Goal: Task Accomplishment & Management: Complete application form

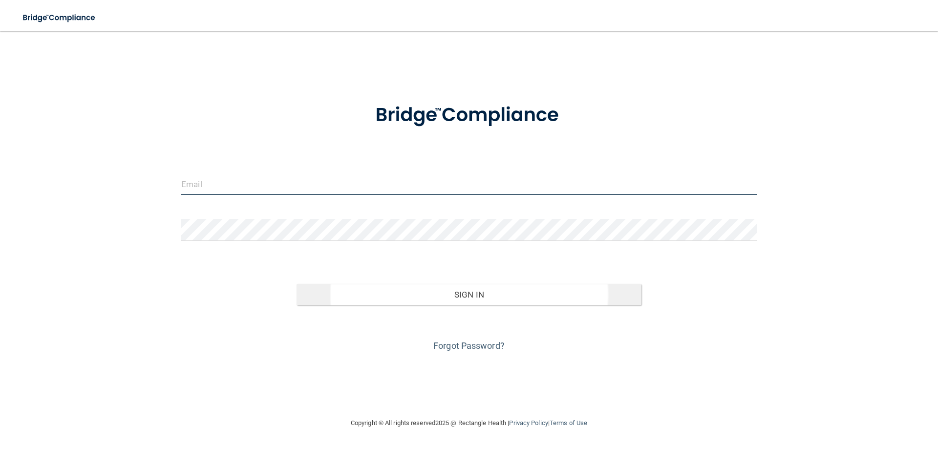
type input "[EMAIL_ADDRESS][DOMAIN_NAME]"
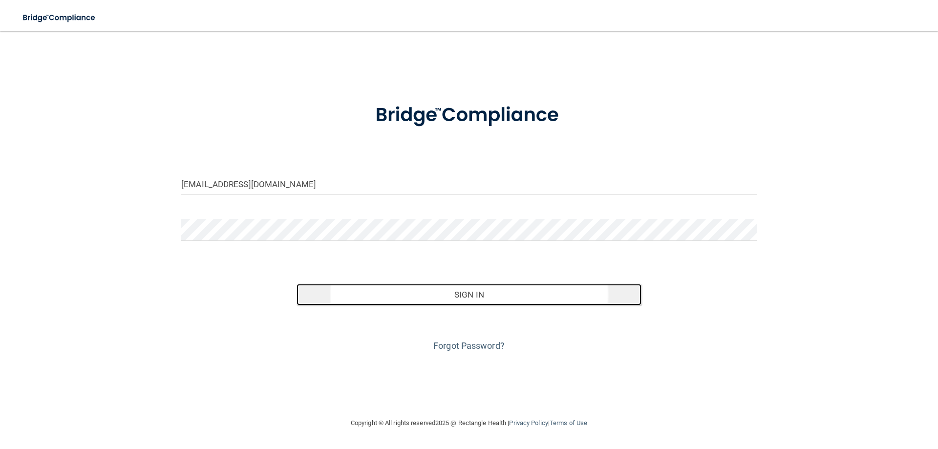
click at [451, 294] on button "Sign In" at bounding box center [470, 295] width 346 height 22
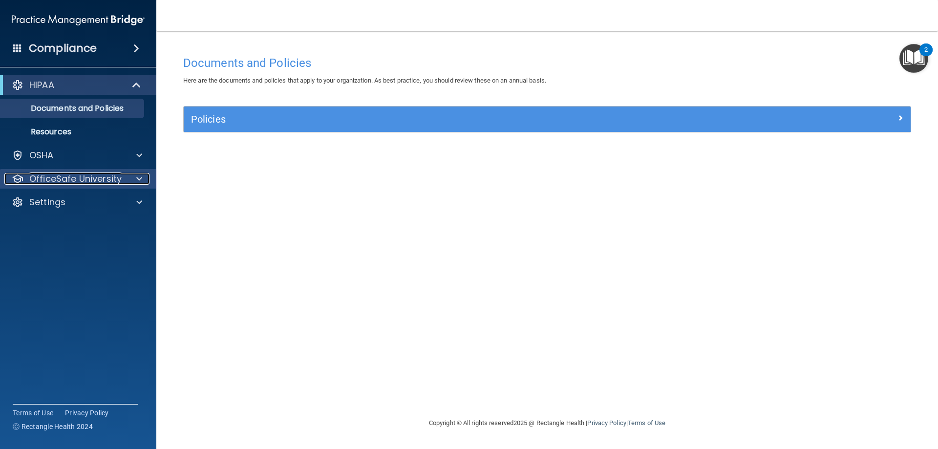
click at [83, 179] on p "OfficeSafe University" at bounding box center [75, 179] width 92 height 12
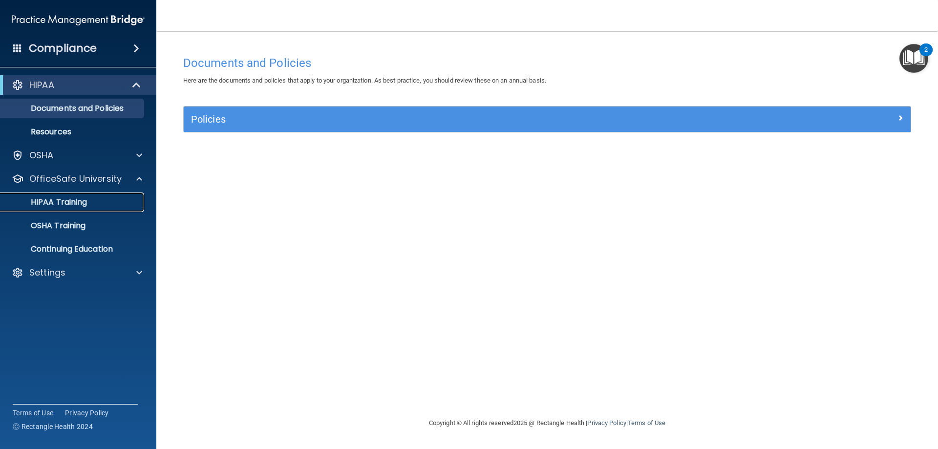
click at [75, 200] on p "HIPAA Training" at bounding box center [46, 202] width 81 height 10
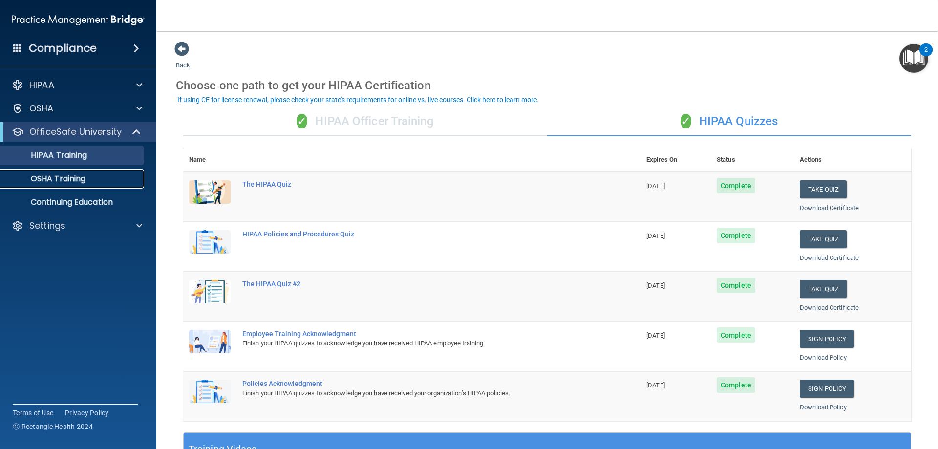
click at [74, 184] on link "OSHA Training" at bounding box center [67, 179] width 154 height 20
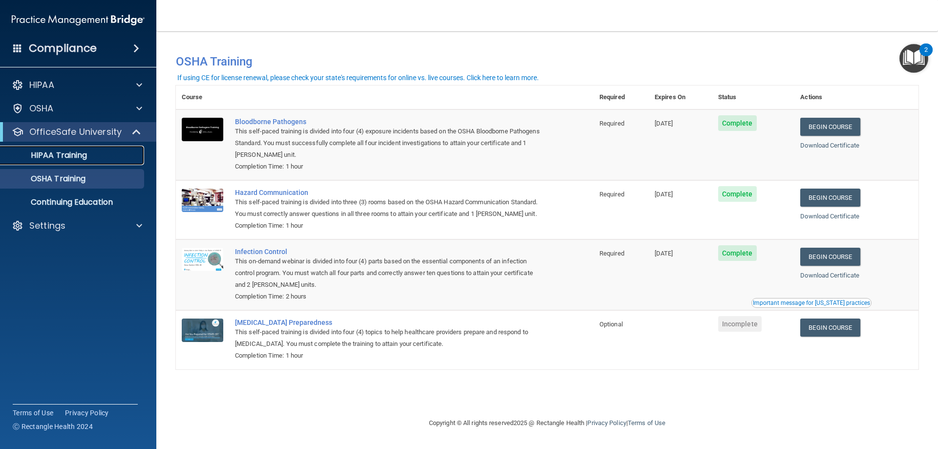
click at [73, 161] on link "HIPAA Training" at bounding box center [67, 156] width 154 height 20
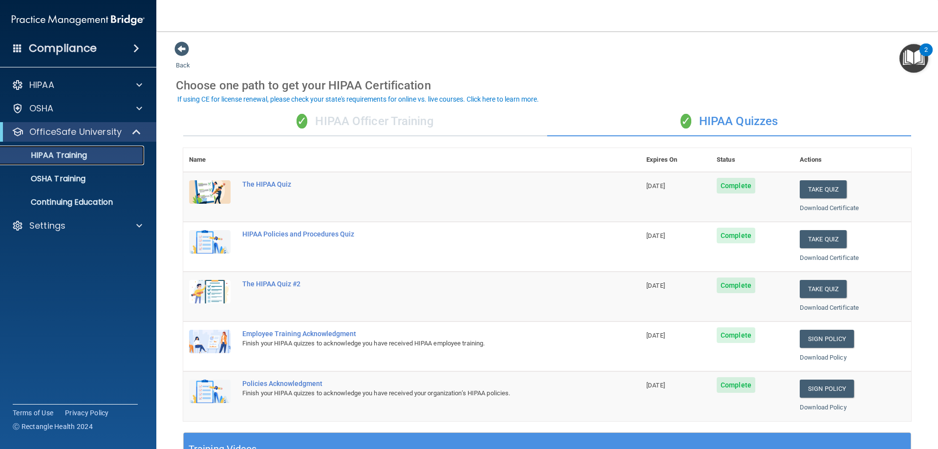
scroll to position [49, 0]
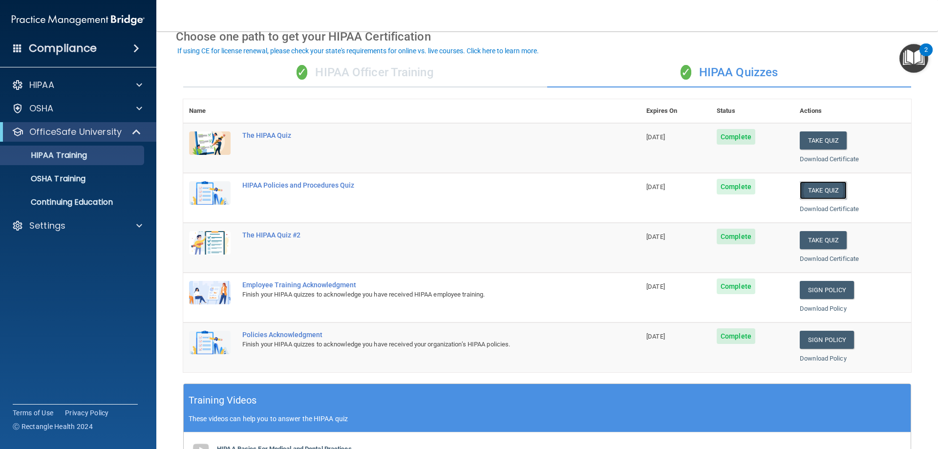
click at [819, 186] on button "Take Quiz" at bounding box center [823, 190] width 47 height 18
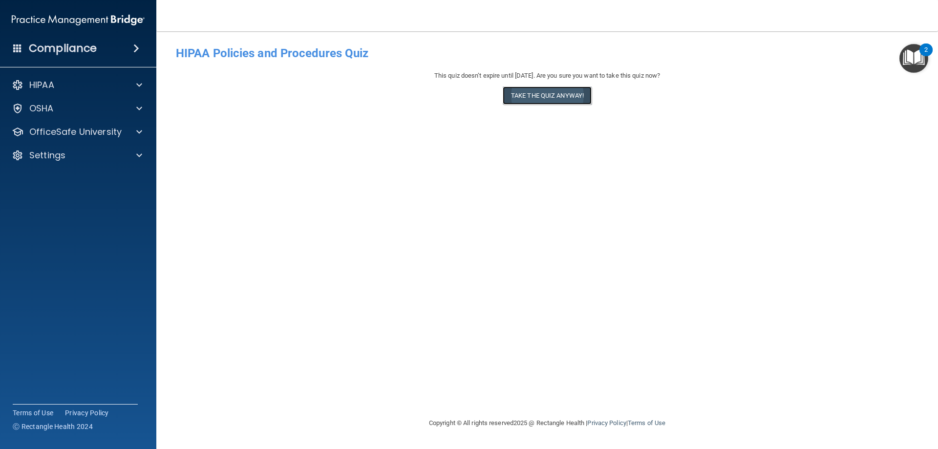
click at [563, 91] on button "Take the quiz anyway!" at bounding box center [547, 96] width 89 height 18
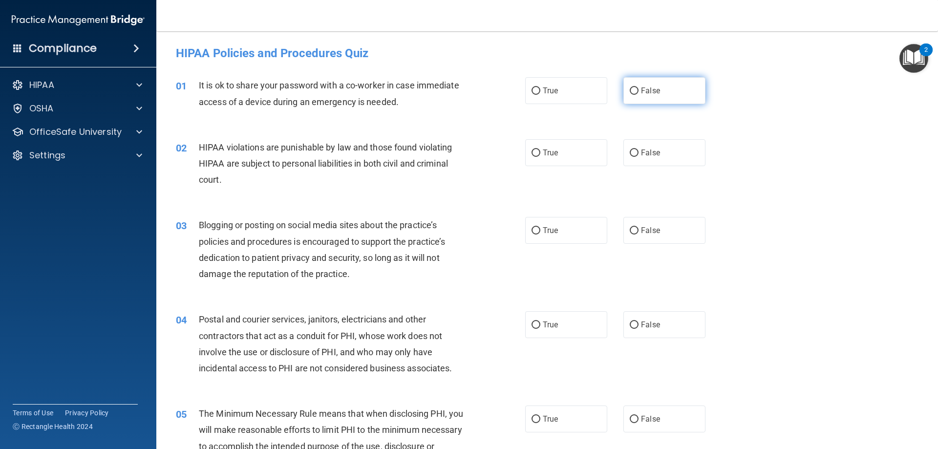
click at [646, 93] on span "False" at bounding box center [650, 90] width 19 height 9
click at [639, 93] on input "False" at bounding box center [634, 90] width 9 height 7
radio input "true"
click at [569, 152] on label "True" at bounding box center [566, 152] width 82 height 27
click at [541, 152] on input "True" at bounding box center [536, 153] width 9 height 7
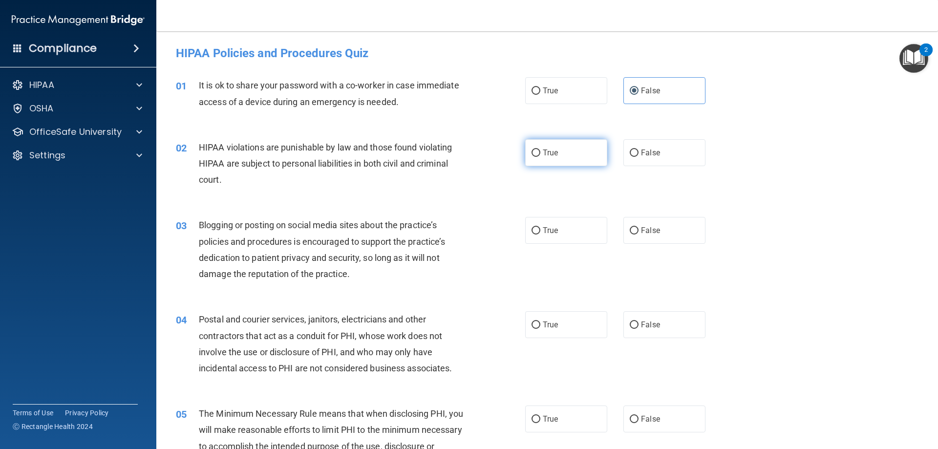
radio input "true"
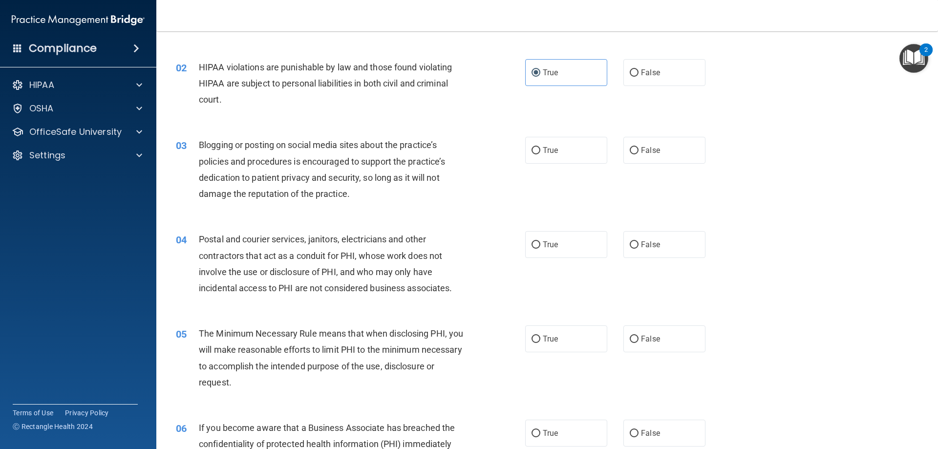
scroll to position [98, 0]
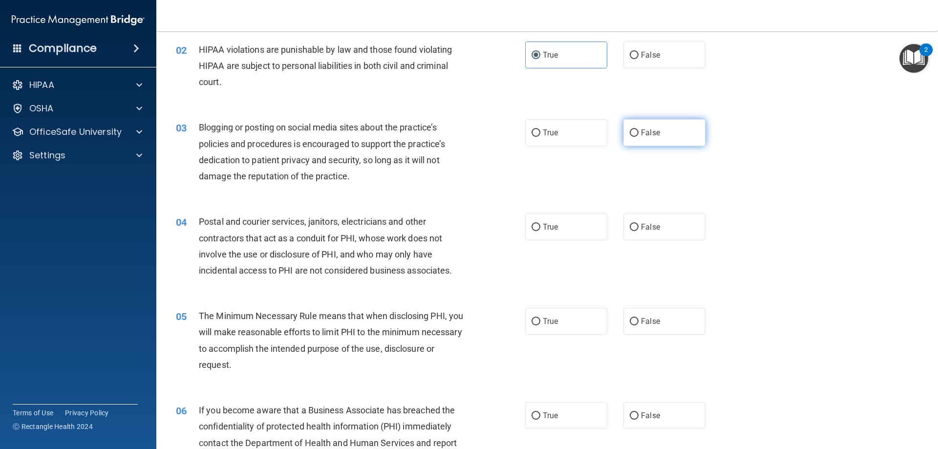
click at [663, 136] on label "False" at bounding box center [665, 132] width 82 height 27
click at [639, 136] on input "False" at bounding box center [634, 133] width 9 height 7
radio input "true"
click at [563, 227] on label "True" at bounding box center [566, 227] width 82 height 27
click at [541, 227] on input "True" at bounding box center [536, 227] width 9 height 7
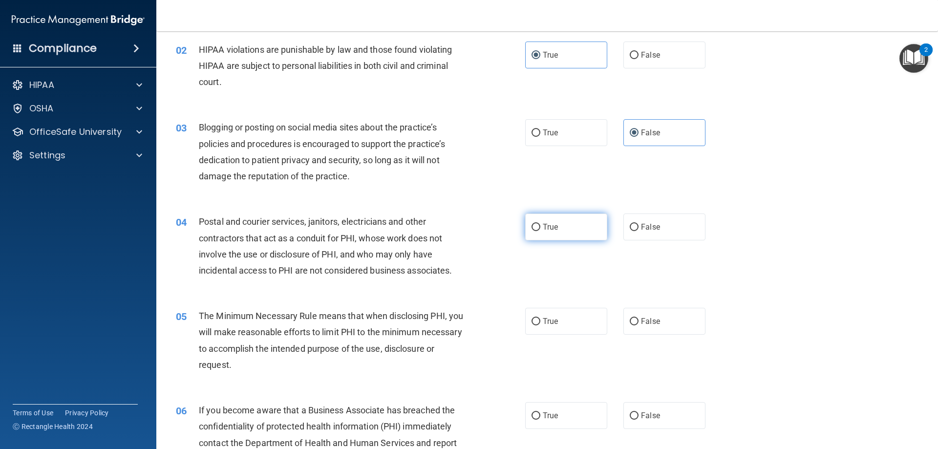
radio input "true"
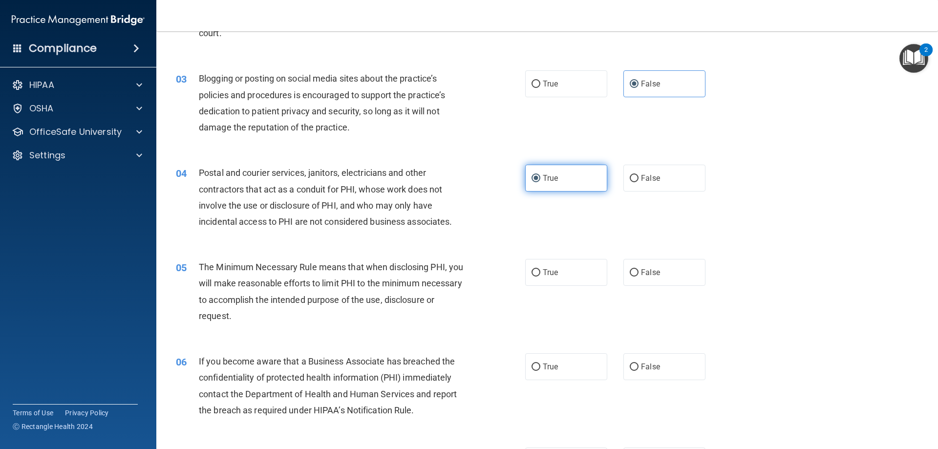
scroll to position [195, 0]
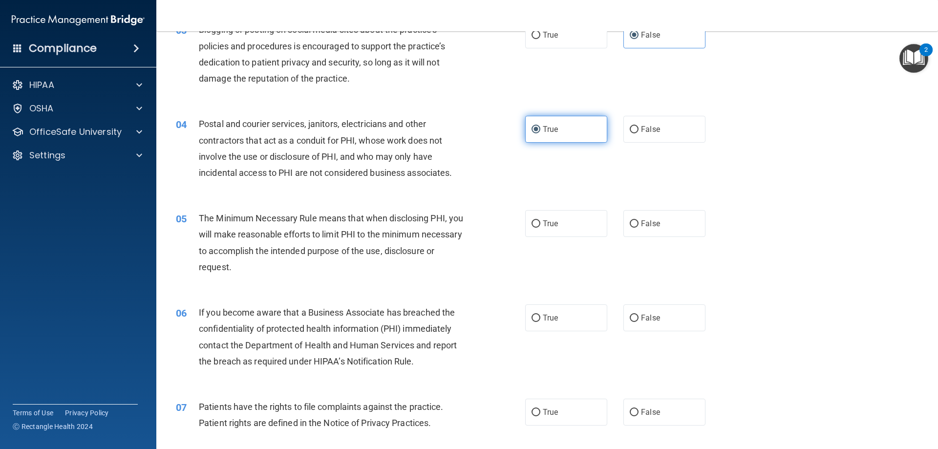
click at [555, 236] on label "True" at bounding box center [566, 223] width 82 height 27
click at [541, 228] on input "True" at bounding box center [536, 223] width 9 height 7
radio input "true"
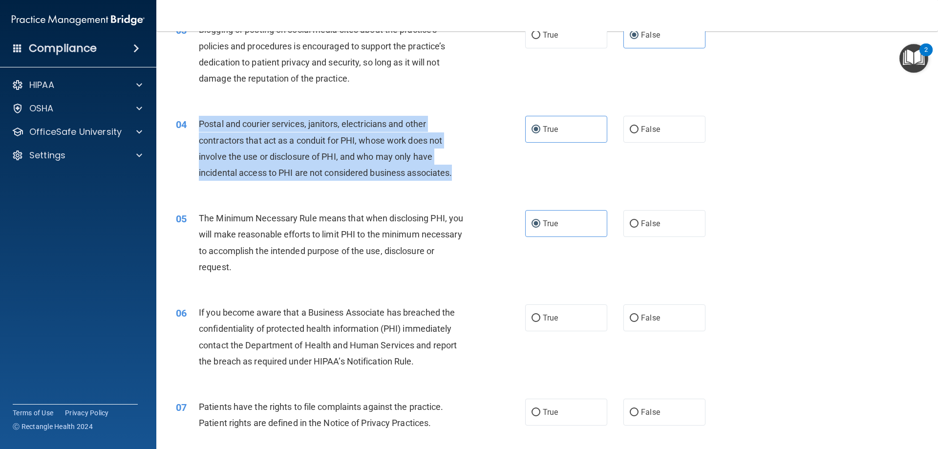
drag, startPoint x: 456, startPoint y: 173, endPoint x: 197, endPoint y: 125, distance: 262.9
click at [197, 125] on div "04 Postal and courier services, janitors, electricians and other contractors th…" at bounding box center [350, 151] width 379 height 70
copy div "Postal and courier services, janitors, electricians and other contractors that …"
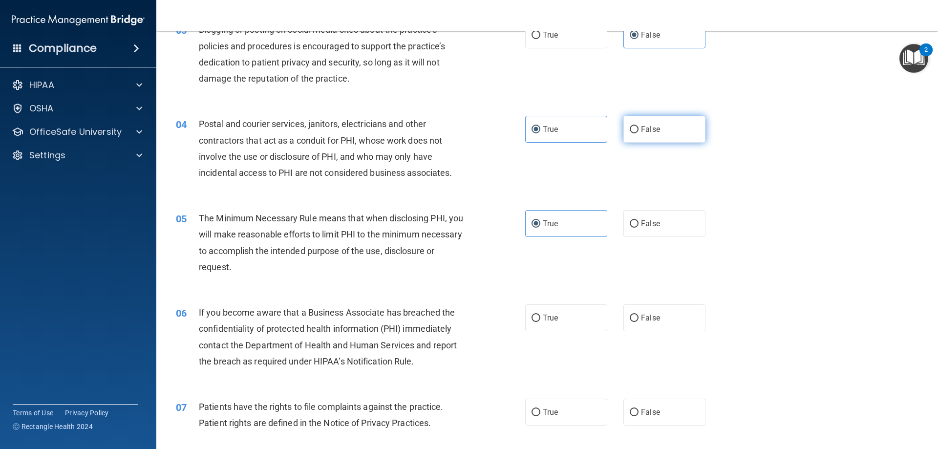
click at [646, 137] on label "False" at bounding box center [665, 129] width 82 height 27
click at [639, 133] on input "False" at bounding box center [634, 129] width 9 height 7
radio input "true"
radio input "false"
click at [569, 170] on div "04 Postal and courier services, janitors, electricians and other contractors th…" at bounding box center [548, 151] width 758 height 94
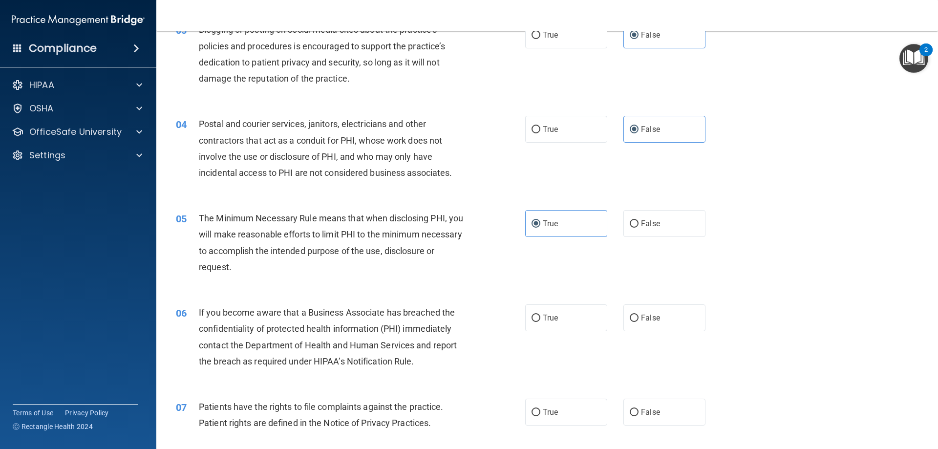
click at [431, 252] on div "The Minimum Necessary Rule means that when disclosing PHI, you will make reason…" at bounding box center [335, 242] width 273 height 65
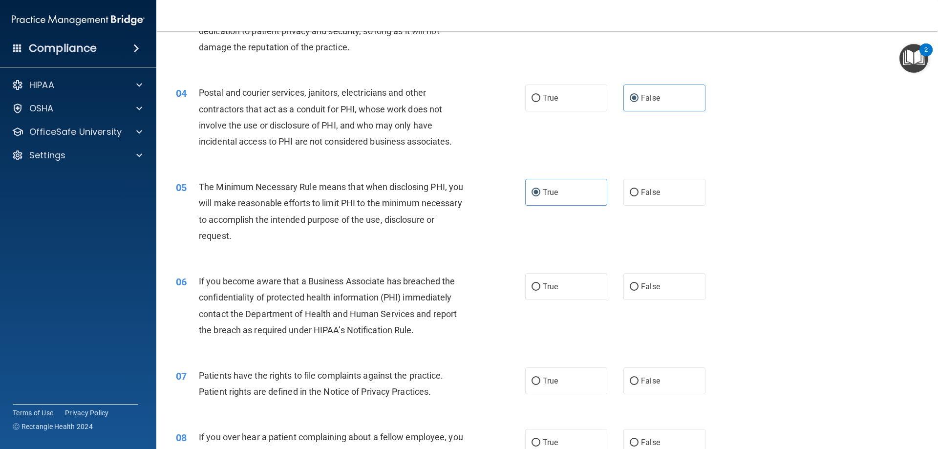
scroll to position [244, 0]
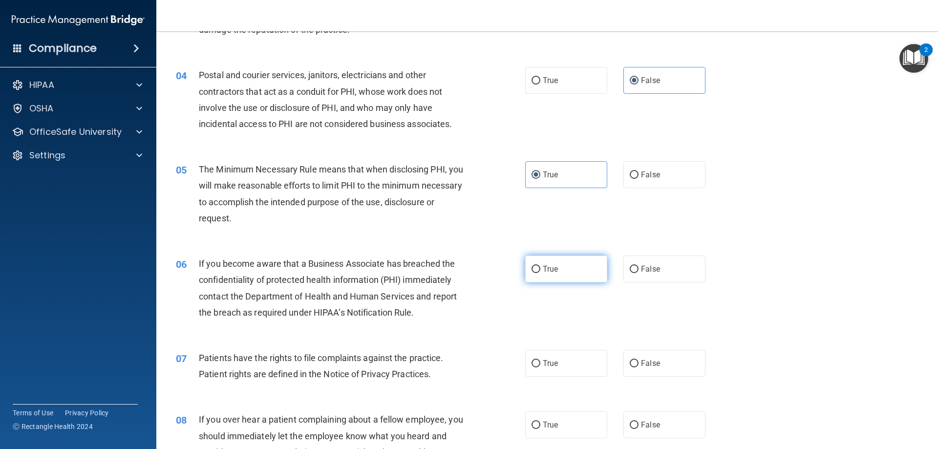
click at [580, 264] on label "True" at bounding box center [566, 269] width 82 height 27
click at [541, 266] on input "True" at bounding box center [536, 269] width 9 height 7
radio input "true"
click at [429, 306] on div "If you become aware that a Business Associate has breached the confidentiality …" at bounding box center [335, 288] width 273 height 65
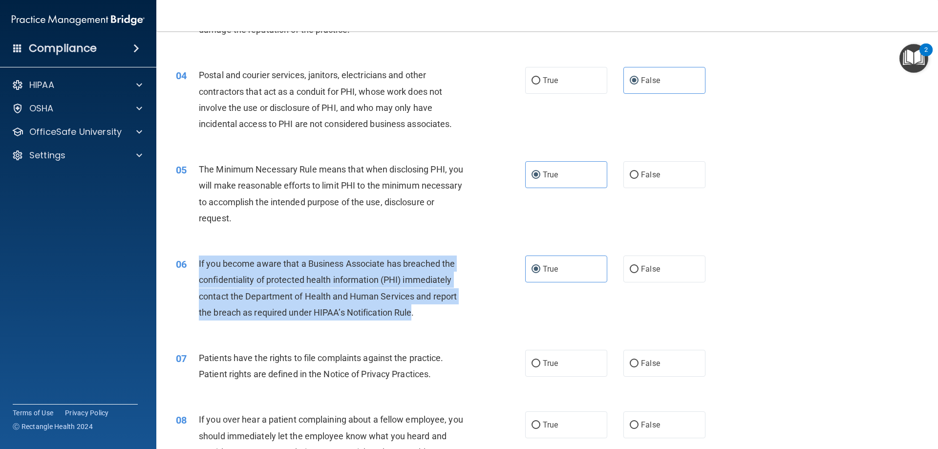
drag, startPoint x: 413, startPoint y: 312, endPoint x: 199, endPoint y: 260, distance: 220.7
click at [199, 260] on span "If you become aware that a Business Associate has breached the confidentiality …" at bounding box center [328, 288] width 258 height 59
copy span "If you become aware that a Business Associate has breached the confidentiality …"
click at [295, 302] on div "If you become aware that a Business Associate has breached the confidentiality …" at bounding box center [335, 288] width 273 height 65
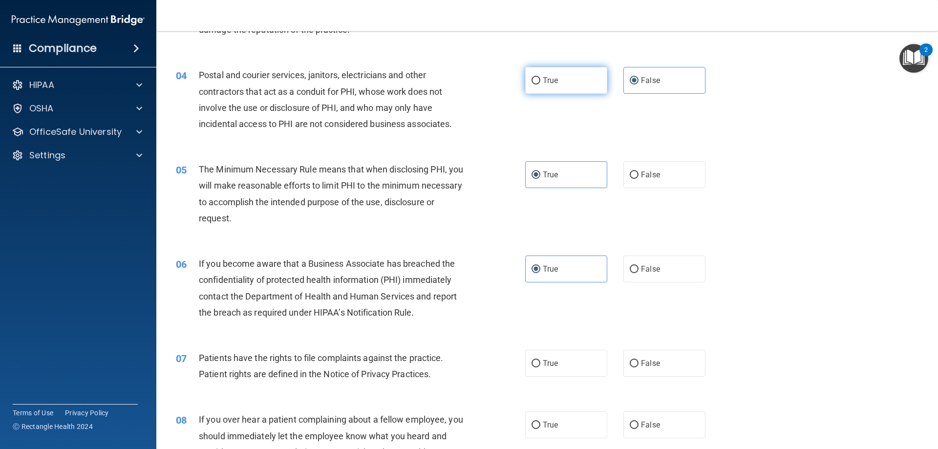
click at [552, 80] on span "True" at bounding box center [550, 80] width 15 height 9
click at [541, 80] on input "True" at bounding box center [536, 80] width 9 height 7
radio input "true"
radio input "false"
click at [635, 266] on label "False" at bounding box center [665, 269] width 82 height 27
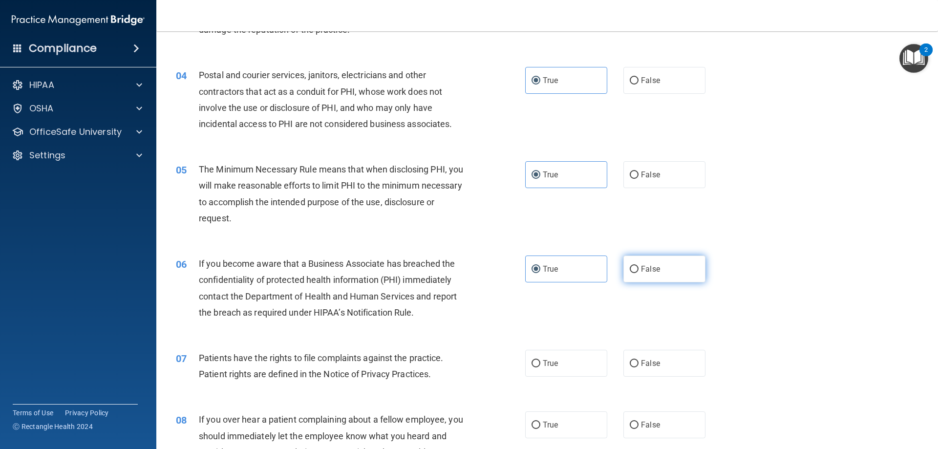
click at [635, 266] on input "False" at bounding box center [634, 269] width 9 height 7
radio input "true"
radio input "false"
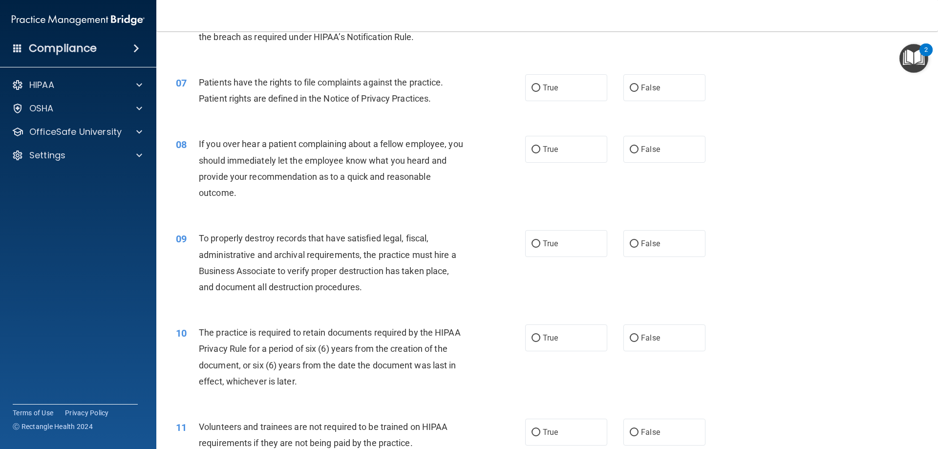
scroll to position [538, 0]
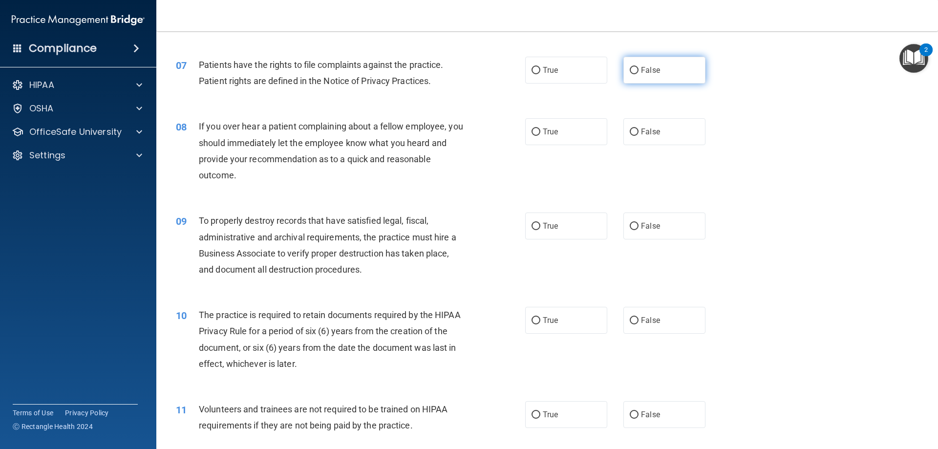
click at [679, 68] on label "False" at bounding box center [665, 70] width 82 height 27
click at [639, 68] on input "False" at bounding box center [634, 70] width 9 height 7
radio input "true"
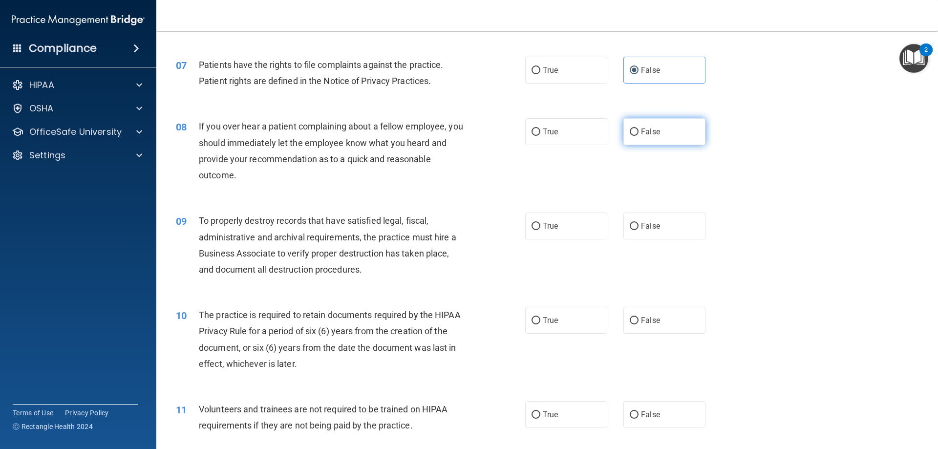
click at [666, 138] on label "False" at bounding box center [665, 131] width 82 height 27
click at [639, 136] on input "False" at bounding box center [634, 132] width 9 height 7
radio input "true"
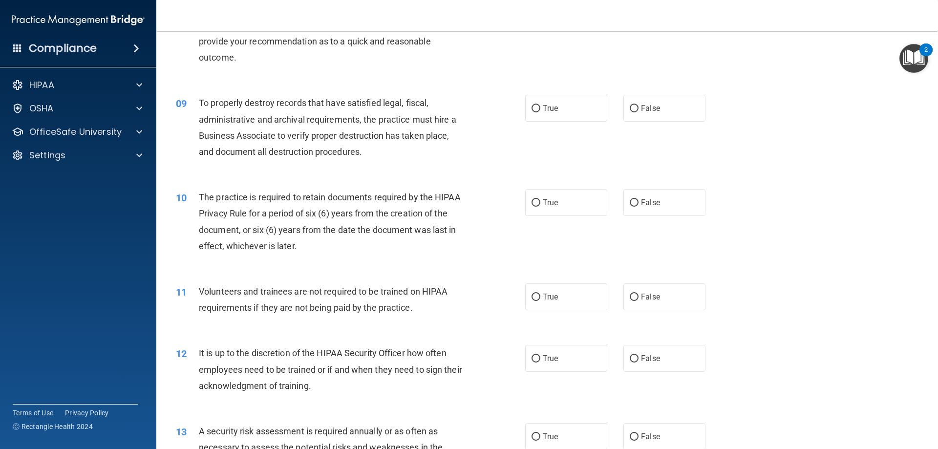
scroll to position [684, 0]
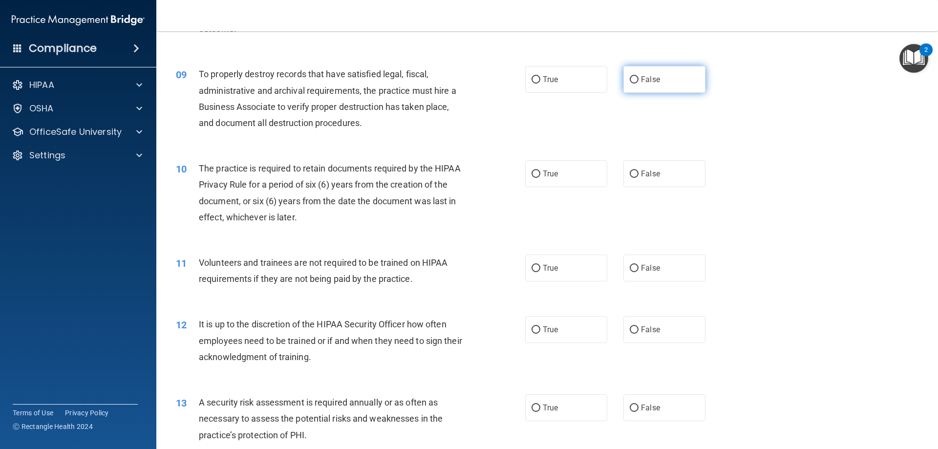
click at [645, 87] on label "False" at bounding box center [665, 79] width 82 height 27
click at [639, 84] on input "False" at bounding box center [634, 79] width 9 height 7
radio input "true"
click at [552, 180] on label "True" at bounding box center [566, 173] width 82 height 27
click at [541, 178] on input "True" at bounding box center [536, 174] width 9 height 7
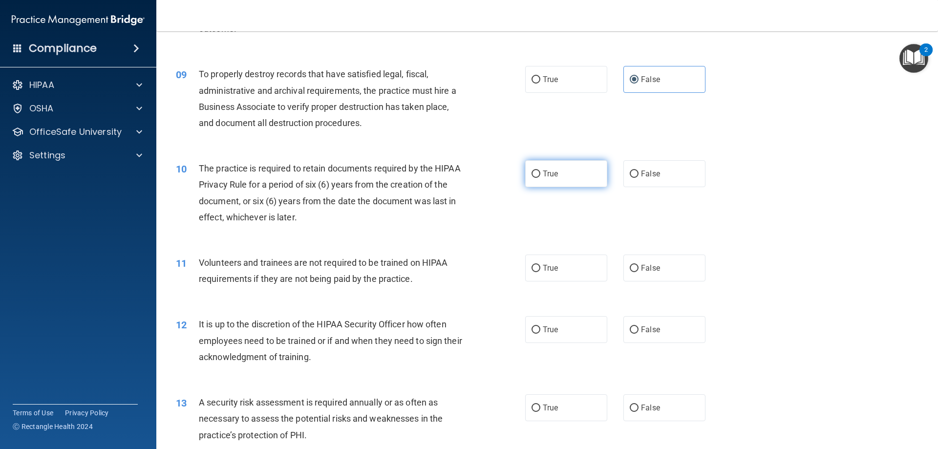
radio input "true"
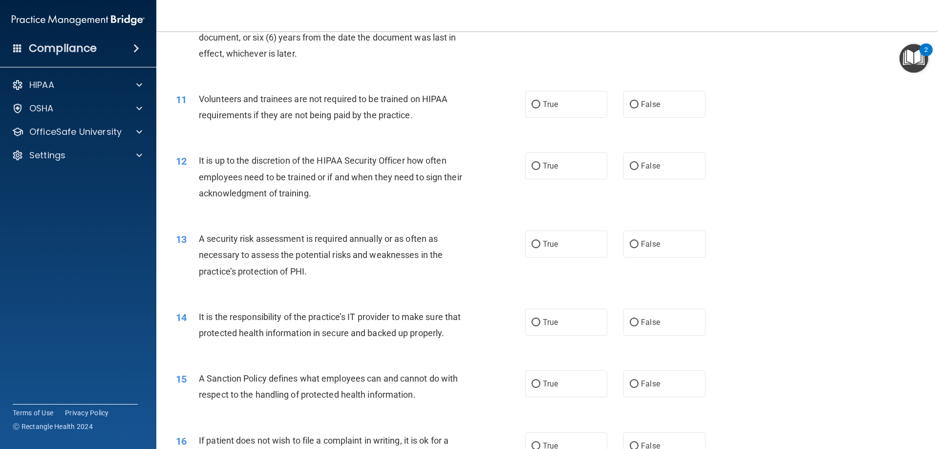
scroll to position [880, 0]
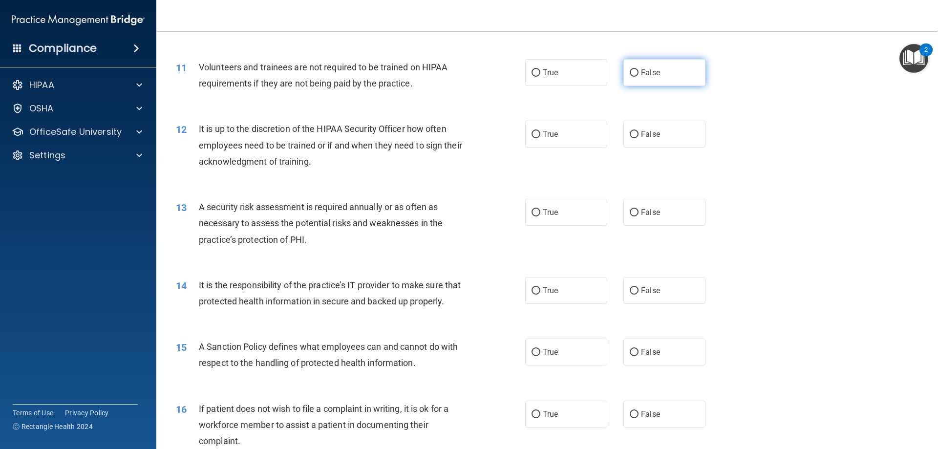
click at [677, 67] on label "False" at bounding box center [665, 72] width 82 height 27
click at [639, 69] on input "False" at bounding box center [634, 72] width 9 height 7
radio input "true"
click at [646, 134] on span "False" at bounding box center [650, 134] width 19 height 9
click at [639, 134] on input "False" at bounding box center [634, 134] width 9 height 7
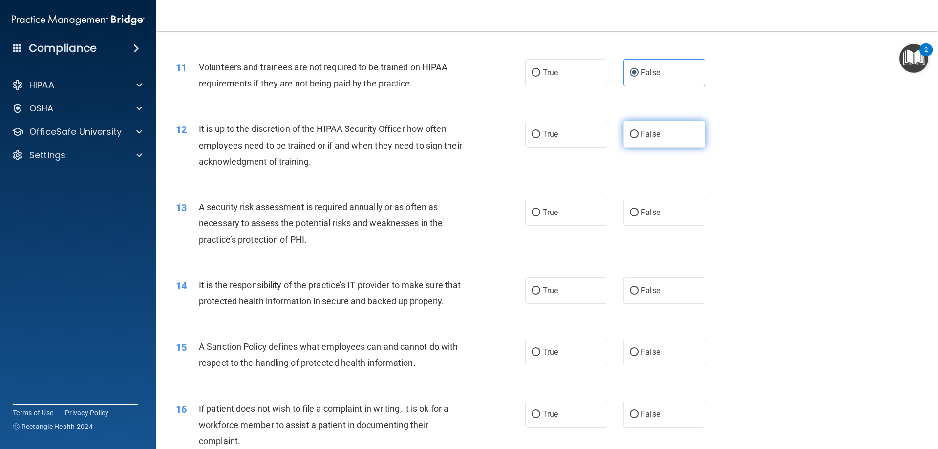
radio input "true"
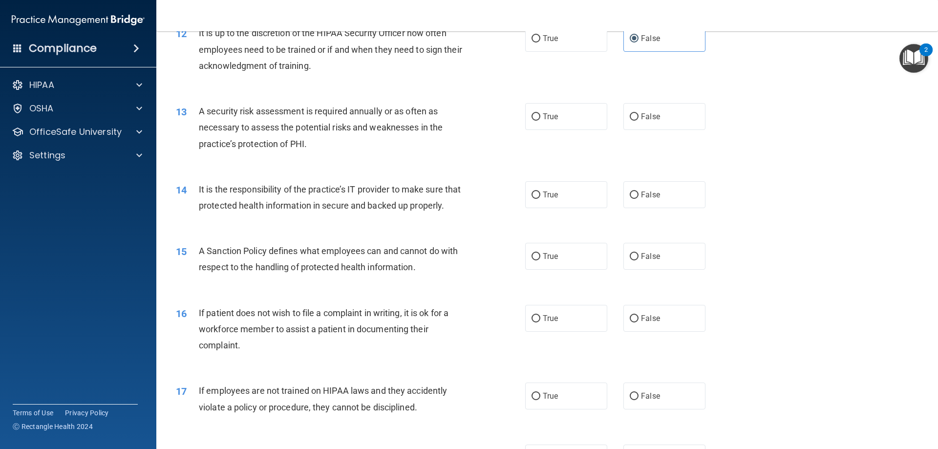
scroll to position [977, 0]
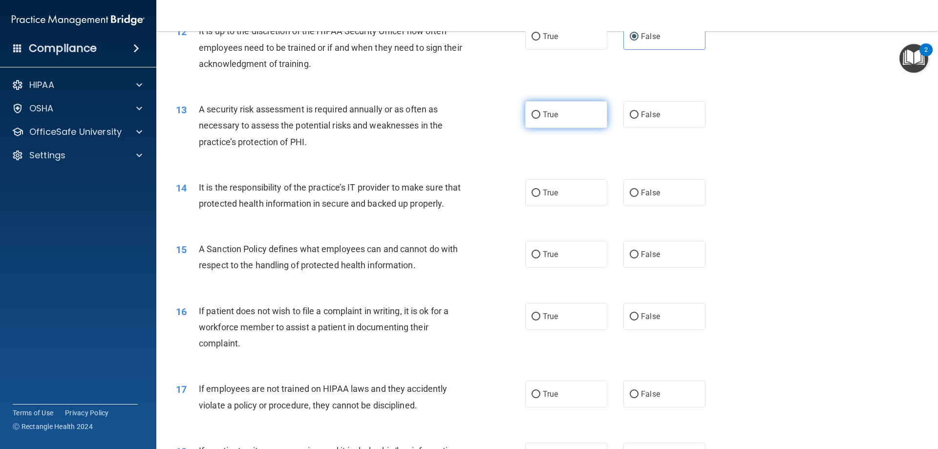
click at [564, 117] on label "True" at bounding box center [566, 114] width 82 height 27
click at [541, 117] on input "True" at bounding box center [536, 114] width 9 height 7
radio input "true"
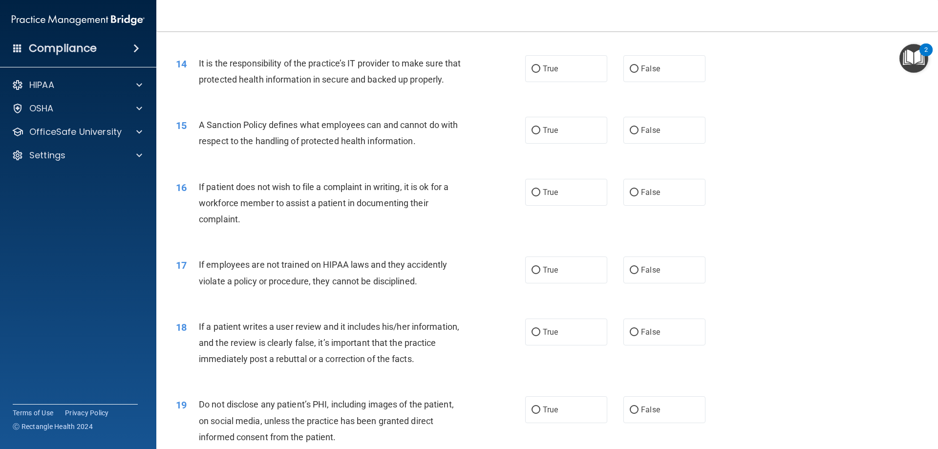
scroll to position [1124, 0]
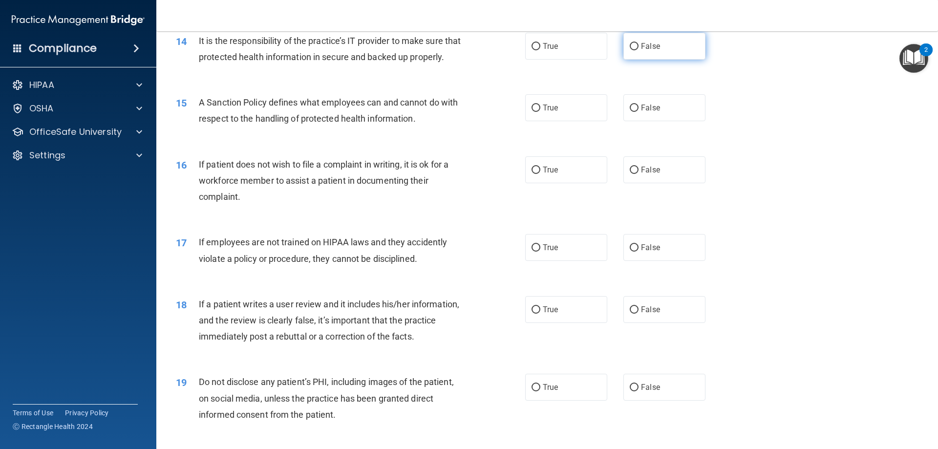
click at [641, 47] on span "False" at bounding box center [650, 46] width 19 height 9
click at [637, 47] on input "False" at bounding box center [634, 46] width 9 height 7
radio input "true"
click at [668, 121] on label "False" at bounding box center [665, 107] width 82 height 27
click at [639, 112] on input "False" at bounding box center [634, 108] width 9 height 7
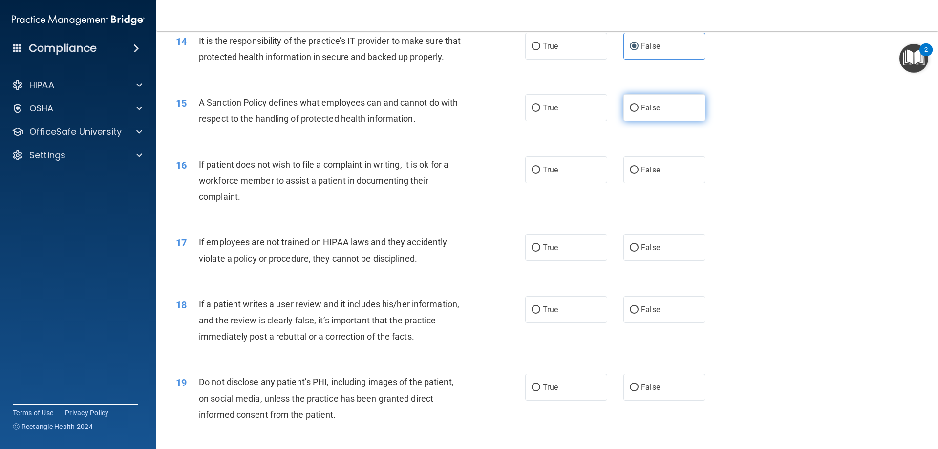
radio input "true"
click at [543, 174] on span "True" at bounding box center [550, 169] width 15 height 9
click at [541, 174] on input "True" at bounding box center [536, 170] width 9 height 7
radio input "true"
click at [671, 261] on label "False" at bounding box center [665, 247] width 82 height 27
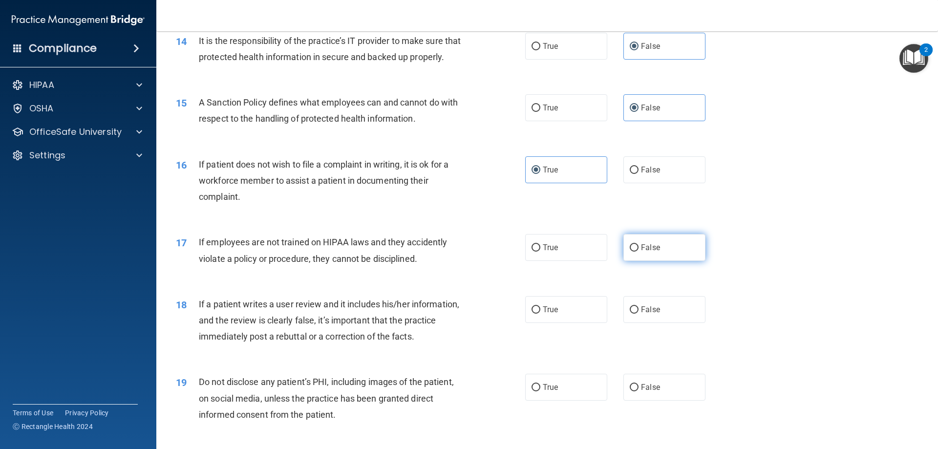
click at [639, 252] on input "False" at bounding box center [634, 247] width 9 height 7
radio input "true"
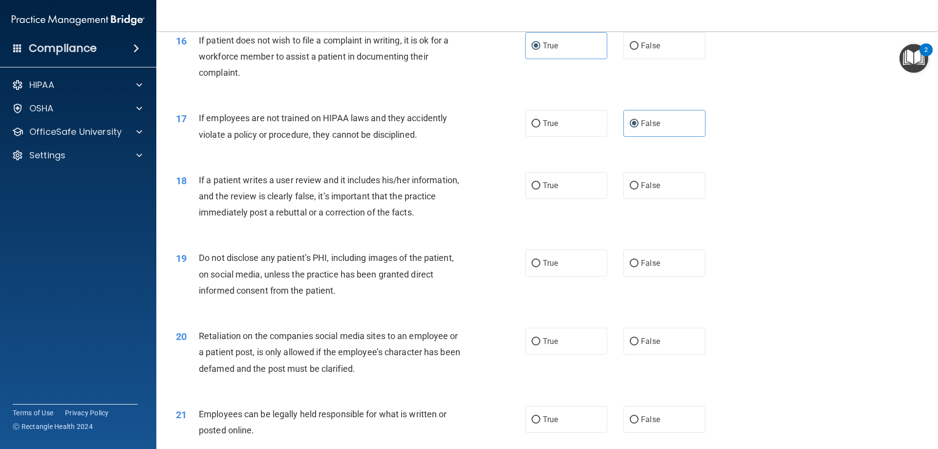
scroll to position [1271, 0]
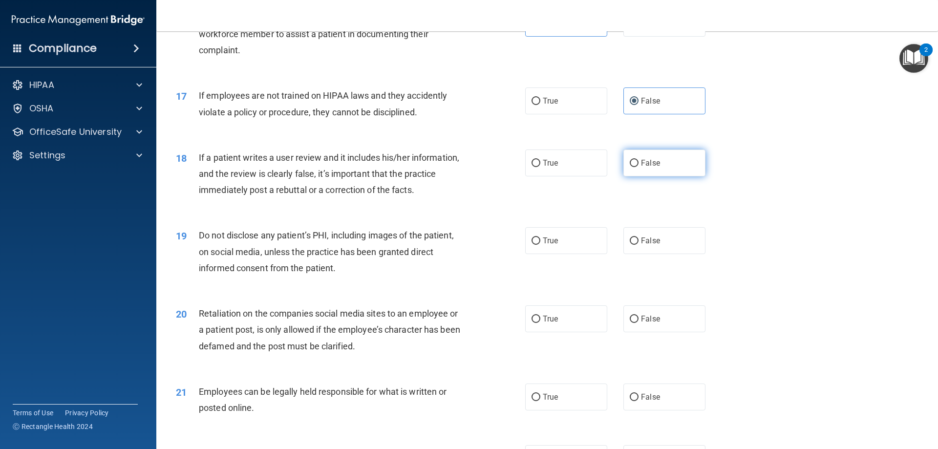
click at [646, 173] on label "False" at bounding box center [665, 163] width 82 height 27
click at [639, 167] on input "False" at bounding box center [634, 163] width 9 height 7
radio input "true"
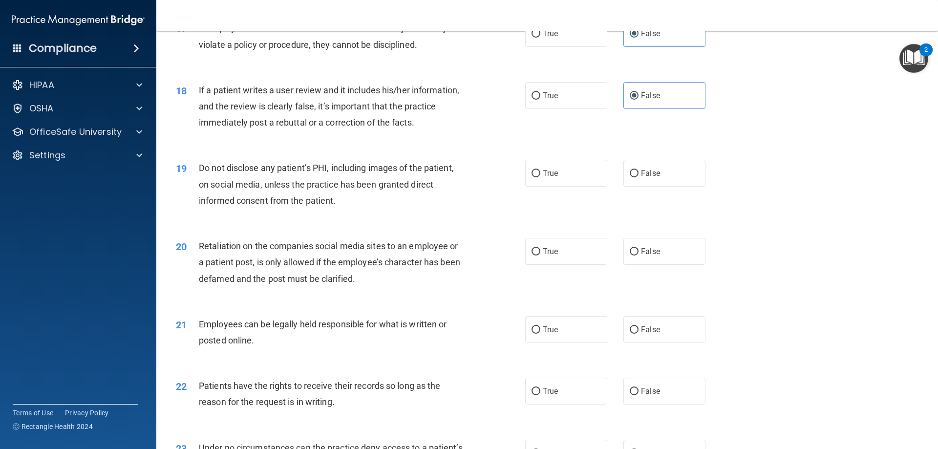
scroll to position [1368, 0]
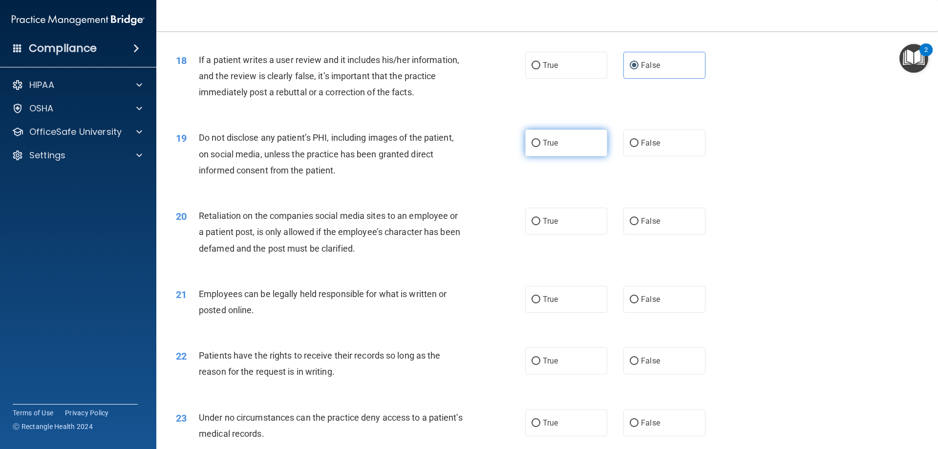
click at [562, 156] on label "True" at bounding box center [566, 143] width 82 height 27
click at [541, 147] on input "True" at bounding box center [536, 143] width 9 height 7
radio input "true"
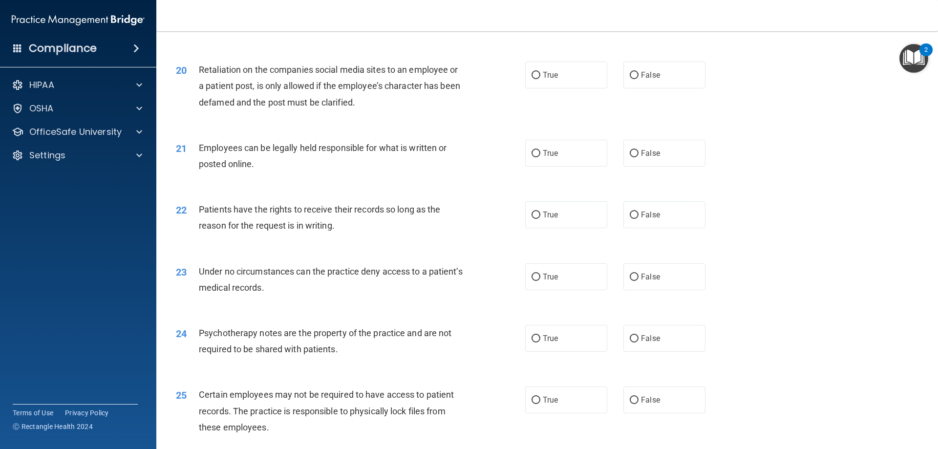
scroll to position [1515, 0]
click at [642, 88] on label "False" at bounding box center [665, 74] width 82 height 27
click at [639, 79] on input "False" at bounding box center [634, 74] width 9 height 7
radio input "true"
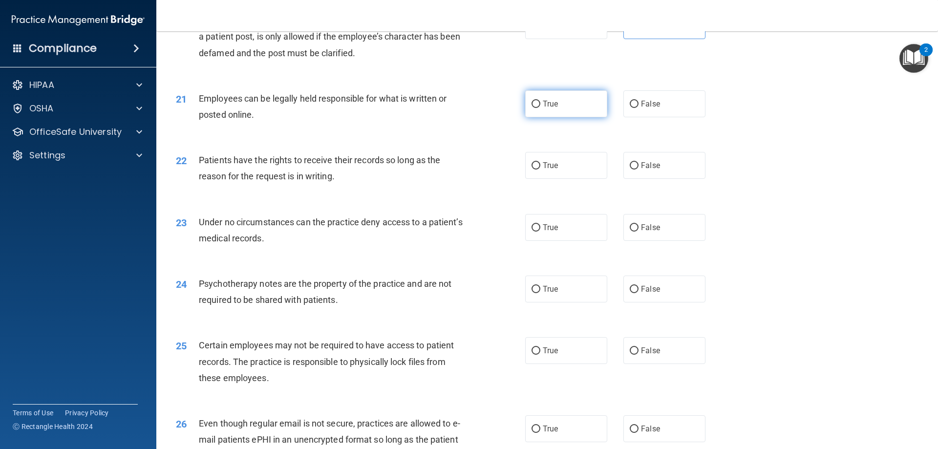
click at [535, 108] on input "True" at bounding box center [536, 104] width 9 height 7
radio input "true"
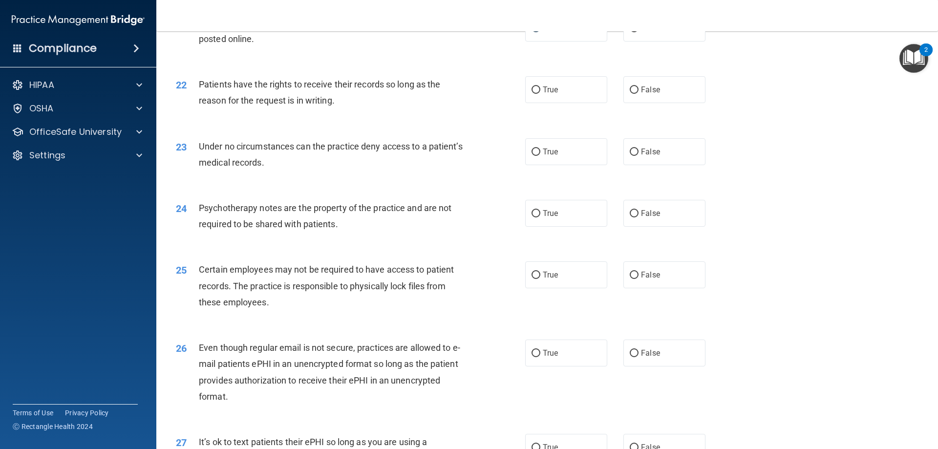
scroll to position [1662, 0]
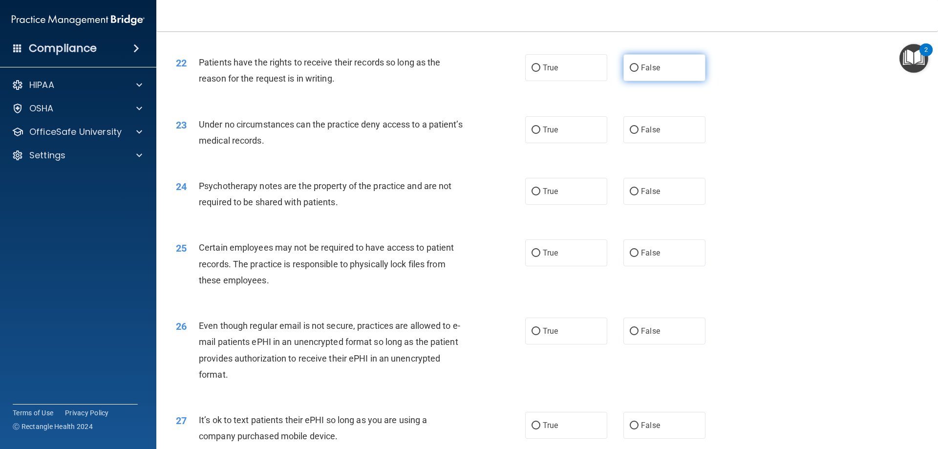
click at [643, 72] on span "False" at bounding box center [650, 67] width 19 height 9
click at [639, 72] on input "False" at bounding box center [634, 68] width 9 height 7
radio input "true"
click at [645, 134] on label "False" at bounding box center [665, 129] width 82 height 27
click at [639, 134] on input "False" at bounding box center [634, 130] width 9 height 7
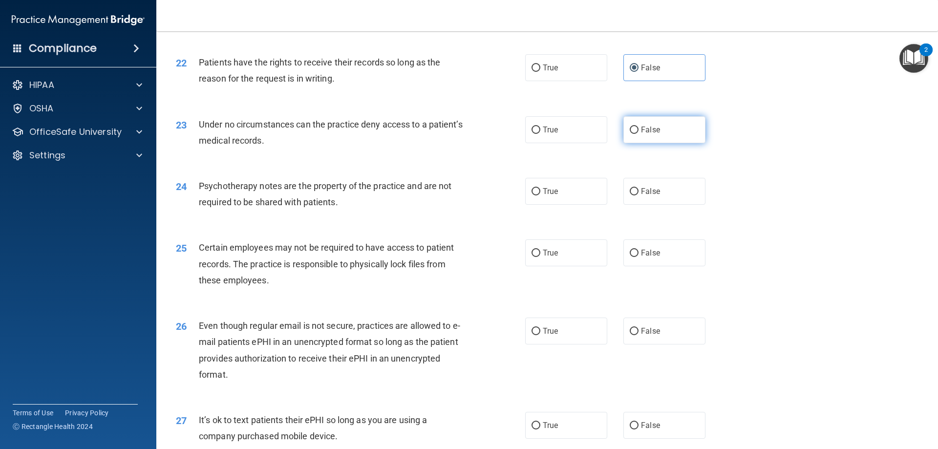
radio input "true"
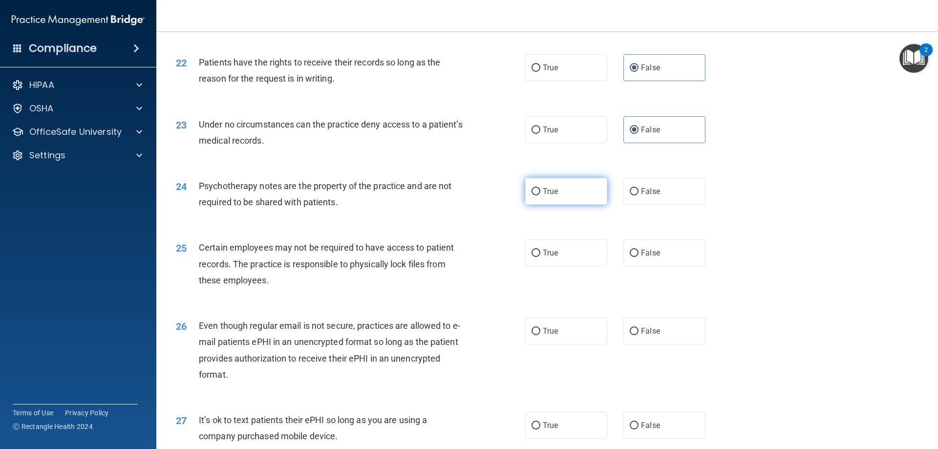
click at [569, 204] on label "True" at bounding box center [566, 191] width 82 height 27
click at [541, 195] on input "True" at bounding box center [536, 191] width 9 height 7
radio input "true"
click at [584, 266] on label "True" at bounding box center [566, 252] width 82 height 27
click at [541, 257] on input "True" at bounding box center [536, 253] width 9 height 7
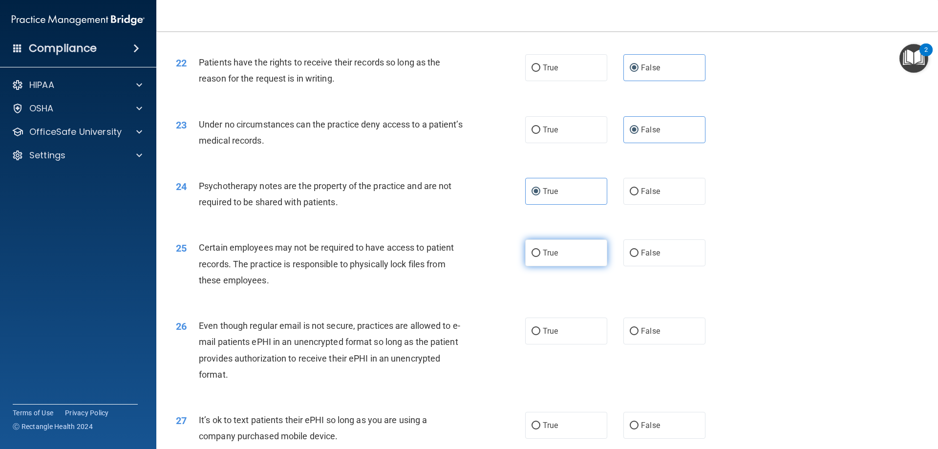
radio input "true"
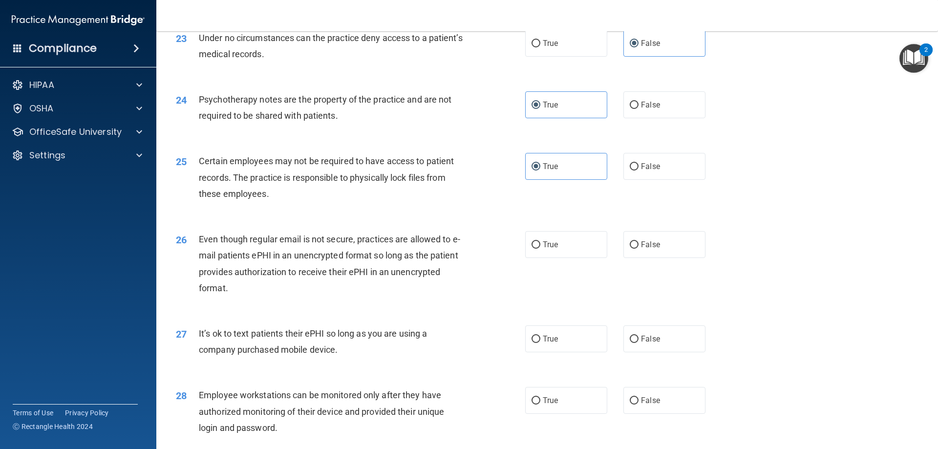
scroll to position [1808, 0]
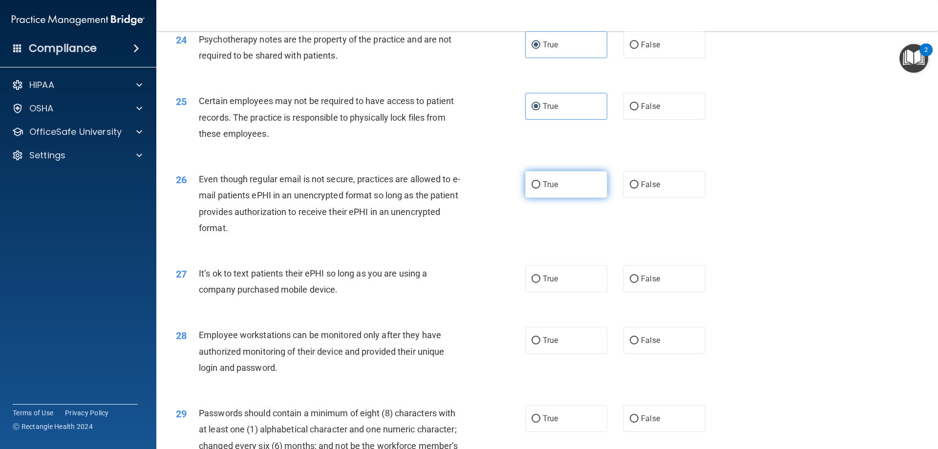
click at [563, 198] on label "True" at bounding box center [566, 184] width 82 height 27
click at [541, 189] on input "True" at bounding box center [536, 184] width 9 height 7
radio input "true"
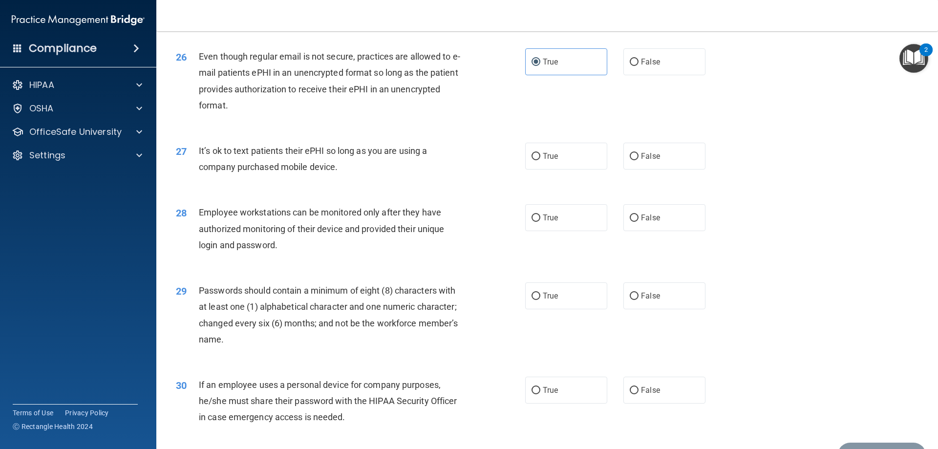
scroll to position [1955, 0]
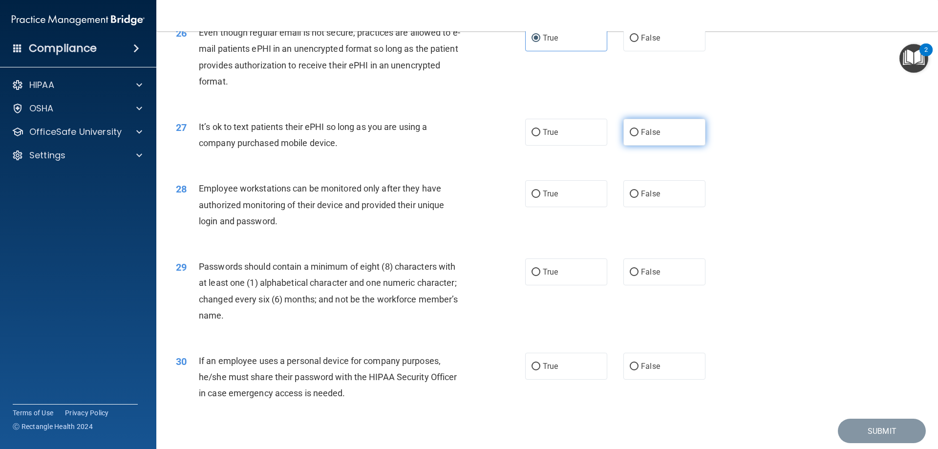
click at [649, 146] on label "False" at bounding box center [665, 132] width 82 height 27
click at [639, 136] on input "False" at bounding box center [634, 132] width 9 height 7
radio input "true"
click at [674, 207] on label "False" at bounding box center [665, 193] width 82 height 27
click at [639, 198] on input "False" at bounding box center [634, 194] width 9 height 7
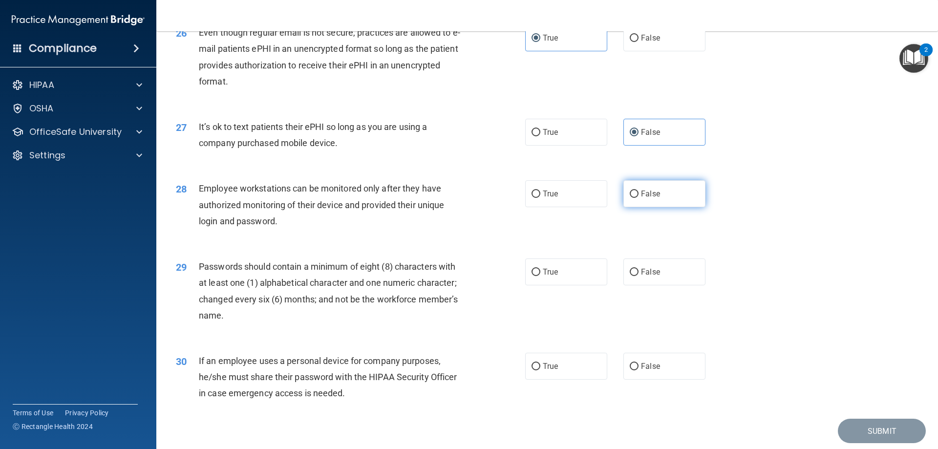
radio input "true"
click at [574, 285] on label "True" at bounding box center [566, 272] width 82 height 27
click at [541, 276] on input "True" at bounding box center [536, 272] width 9 height 7
radio input "true"
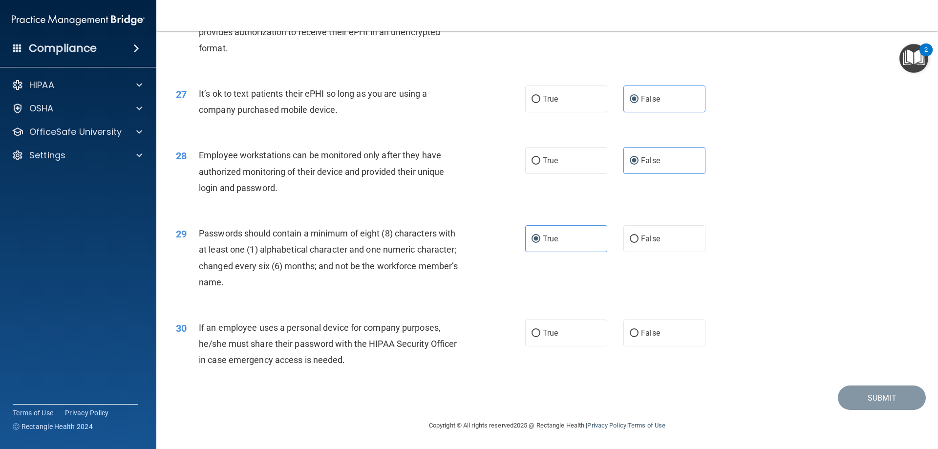
scroll to position [2004, 0]
click at [654, 330] on span "False" at bounding box center [650, 332] width 19 height 9
click at [639, 330] on input "False" at bounding box center [634, 333] width 9 height 7
radio input "true"
drag, startPoint x: 876, startPoint y: 398, endPoint x: 861, endPoint y: 391, distance: 16.0
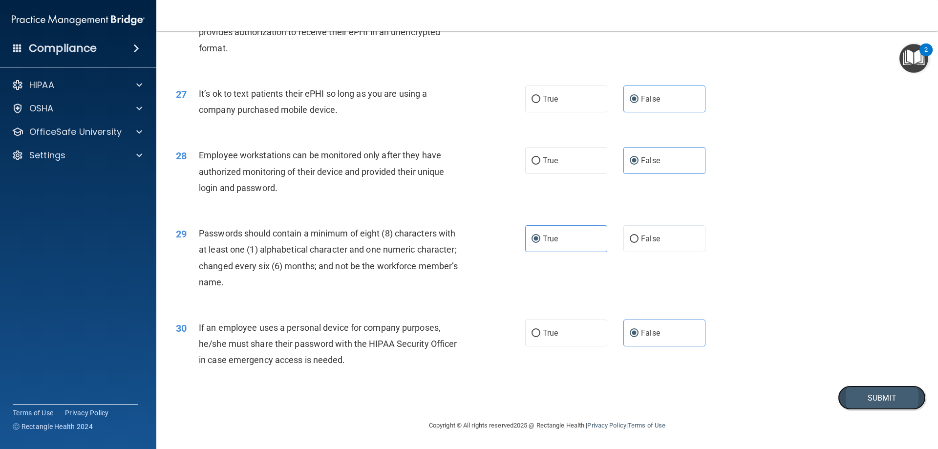
click at [876, 399] on button "Submit" at bounding box center [882, 398] width 88 height 25
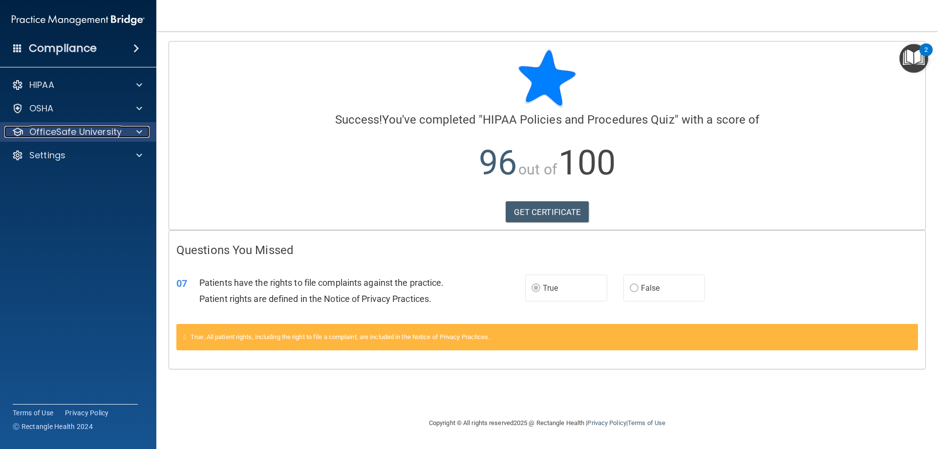
click at [100, 127] on p "OfficeSafe University" at bounding box center [75, 132] width 92 height 12
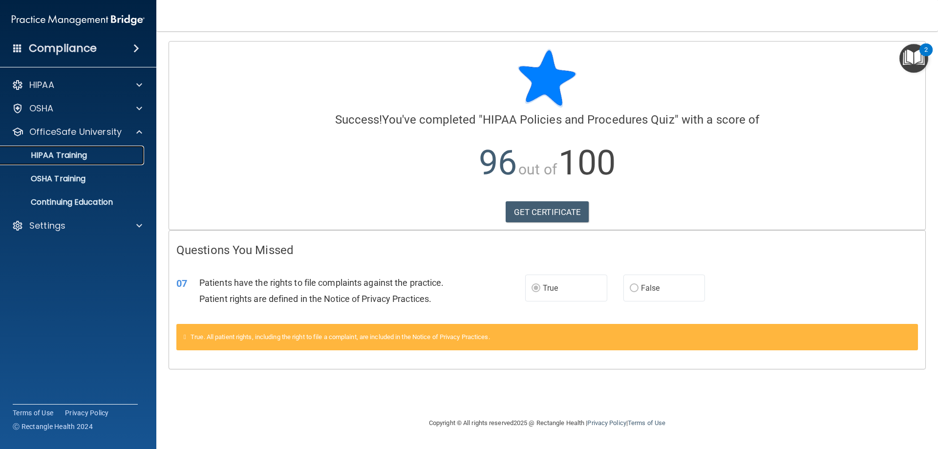
click at [85, 149] on link "HIPAA Training" at bounding box center [67, 156] width 154 height 20
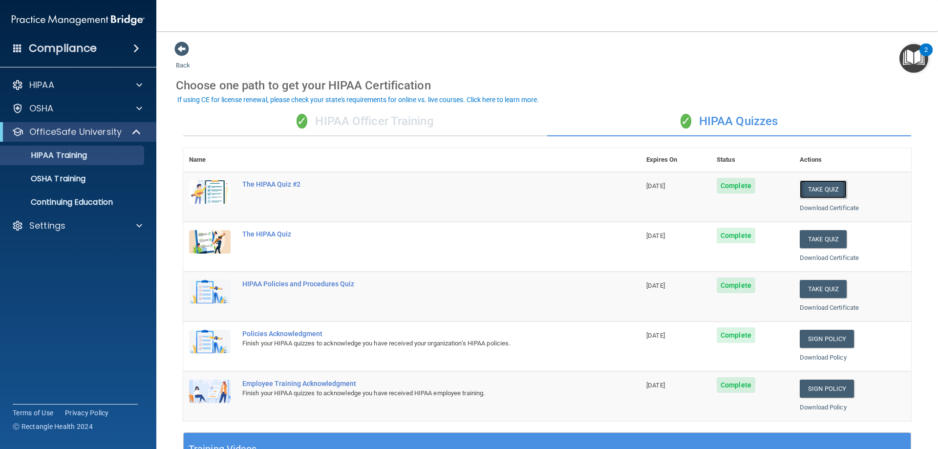
click at [811, 187] on button "Take Quiz" at bounding box center [823, 189] width 47 height 18
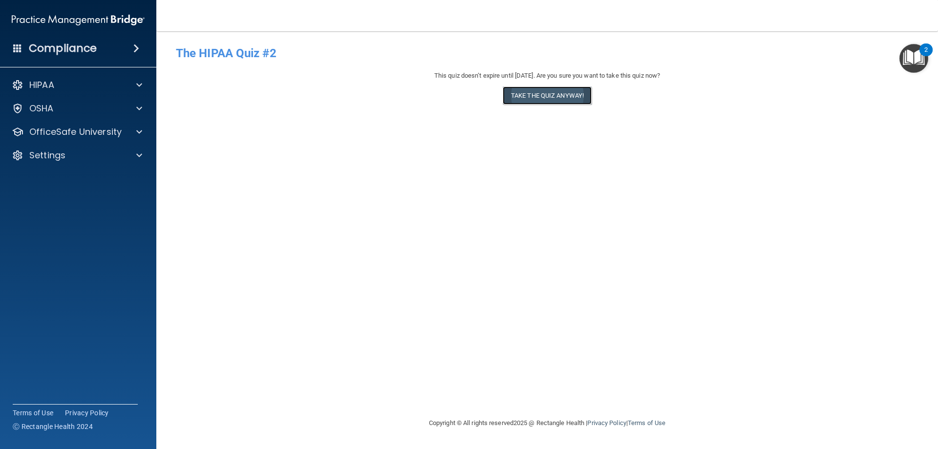
click at [569, 97] on button "Take the quiz anyway!" at bounding box center [547, 96] width 89 height 18
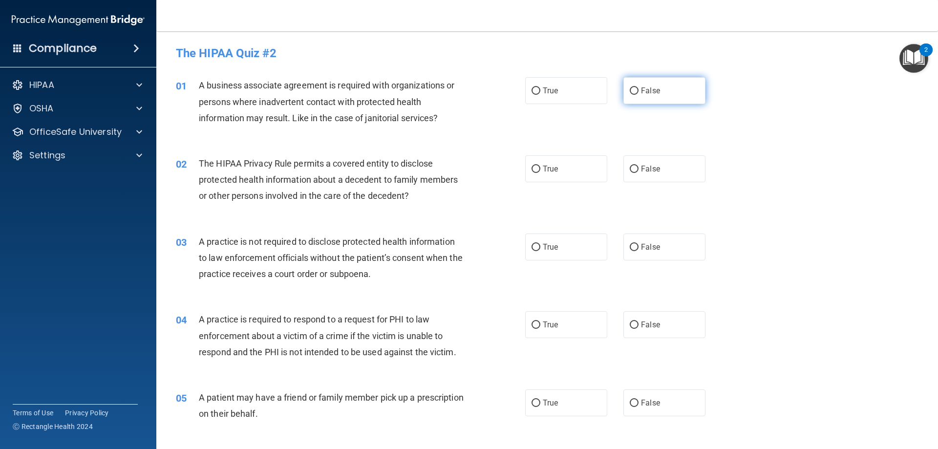
click at [658, 90] on label "False" at bounding box center [665, 90] width 82 height 27
click at [639, 90] on input "False" at bounding box center [634, 90] width 9 height 7
radio input "true"
click at [546, 162] on label "True" at bounding box center [566, 168] width 82 height 27
click at [541, 166] on input "True" at bounding box center [536, 169] width 9 height 7
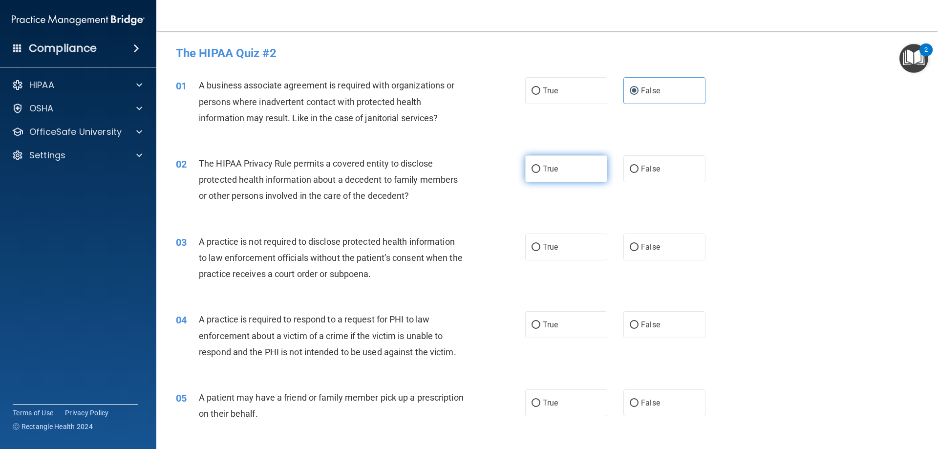
radio input "true"
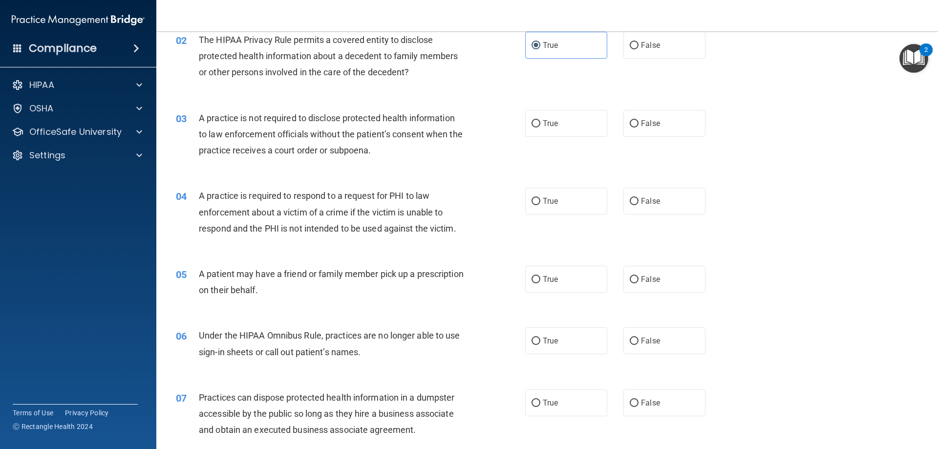
scroll to position [147, 0]
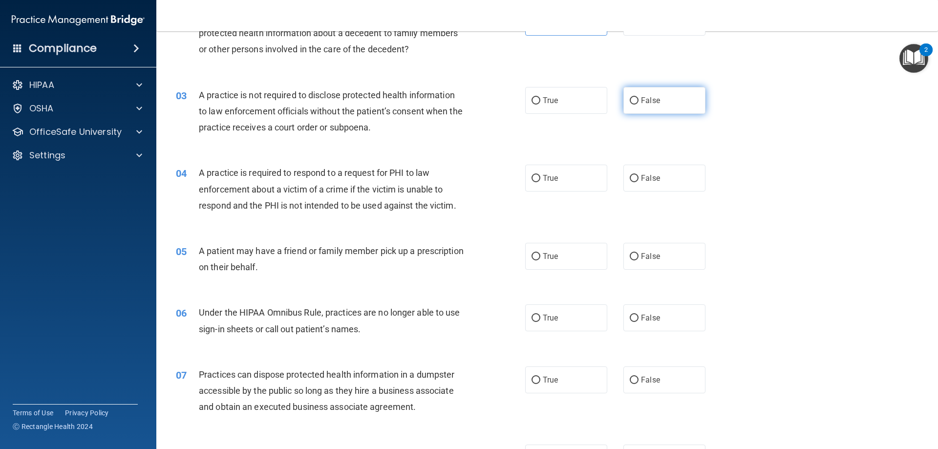
click at [646, 101] on span "False" at bounding box center [650, 100] width 19 height 9
click at [639, 101] on input "False" at bounding box center [634, 100] width 9 height 7
radio input "true"
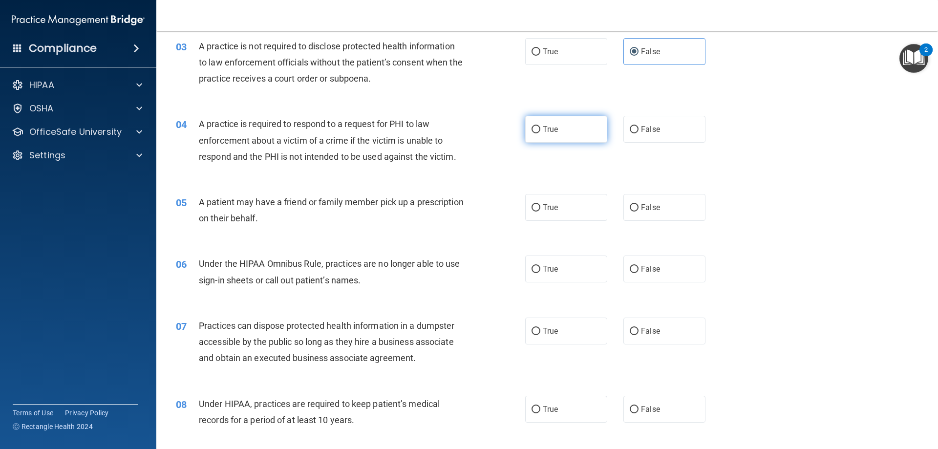
click at [586, 137] on label "True" at bounding box center [566, 129] width 82 height 27
click at [541, 133] on input "True" at bounding box center [536, 129] width 9 height 7
radio input "true"
click at [557, 202] on label "True" at bounding box center [566, 207] width 82 height 27
click at [541, 204] on input "True" at bounding box center [536, 207] width 9 height 7
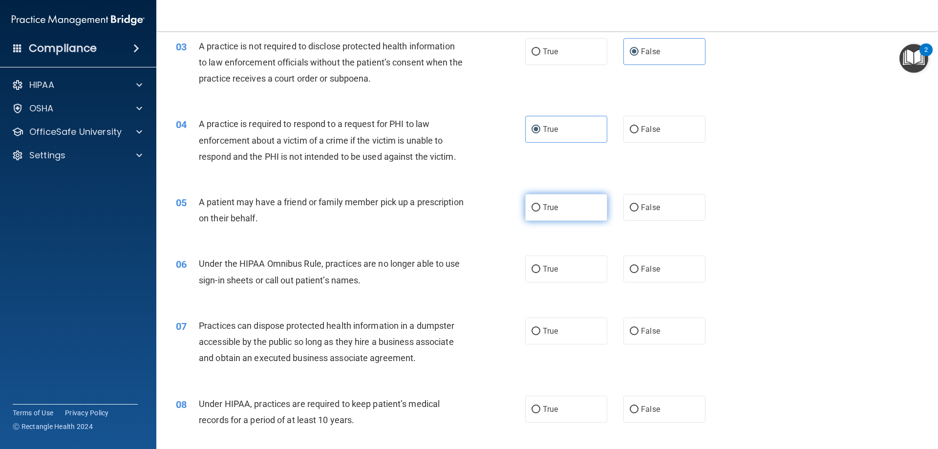
radio input "true"
click at [409, 216] on div "A patient may have a friend or family member pick up a prescription on their be…" at bounding box center [335, 210] width 273 height 32
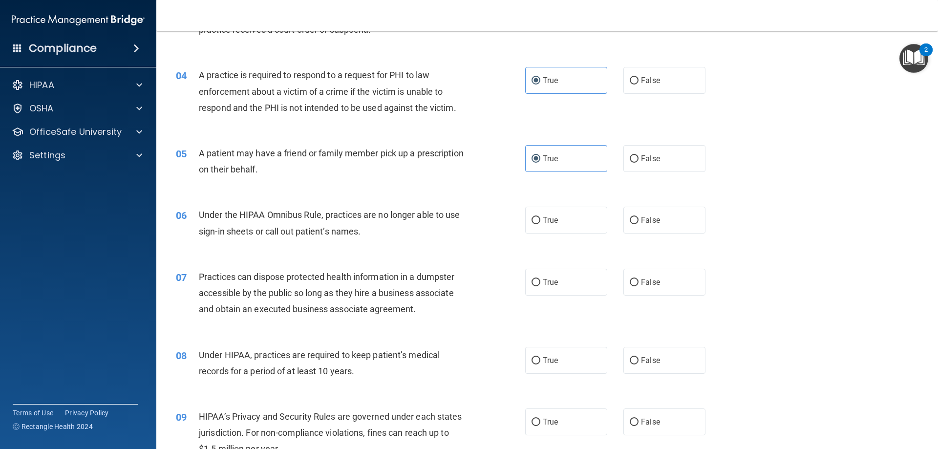
scroll to position [293, 0]
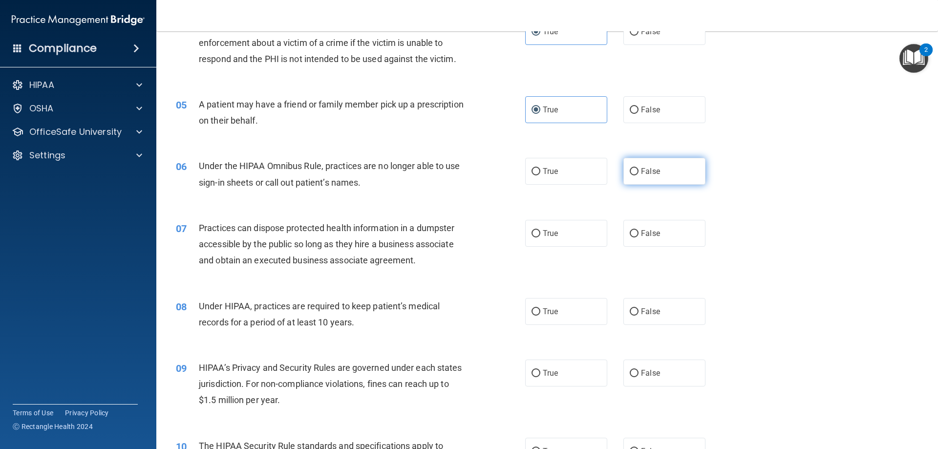
click at [642, 170] on span "False" at bounding box center [650, 171] width 19 height 9
click at [639, 170] on input "False" at bounding box center [634, 171] width 9 height 7
radio input "true"
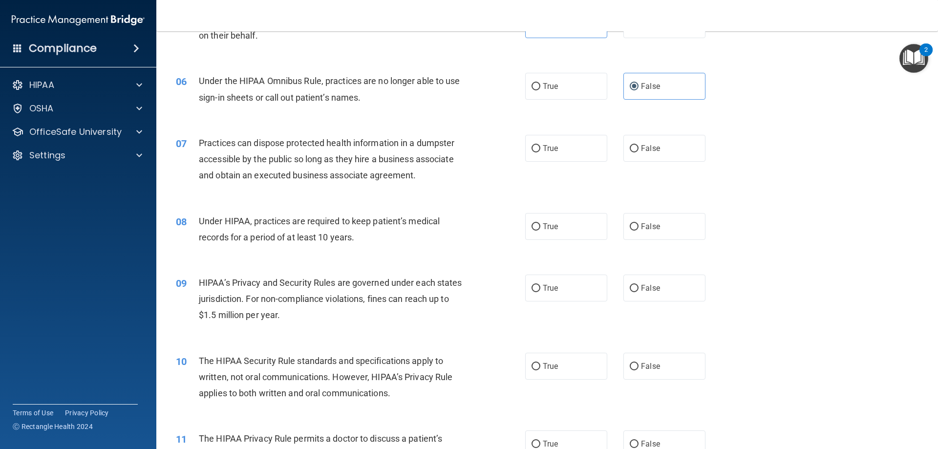
scroll to position [391, 0]
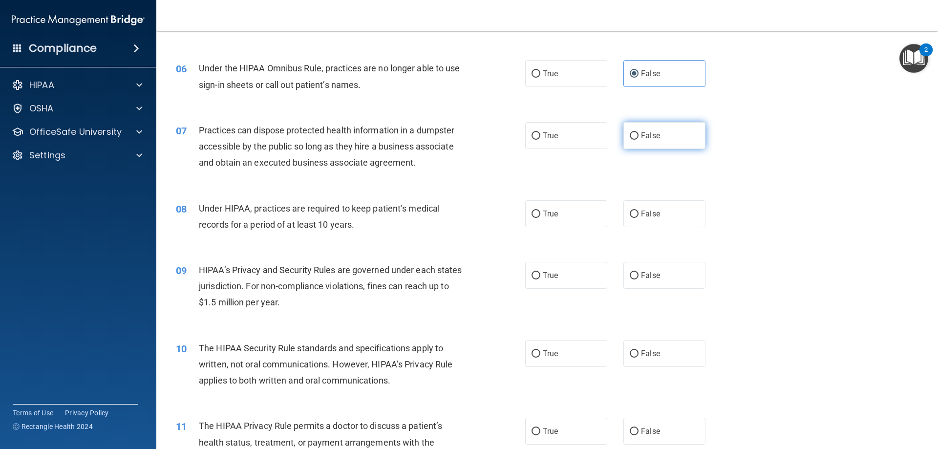
click at [655, 130] on label "False" at bounding box center [665, 135] width 82 height 27
click at [639, 132] on input "False" at bounding box center [634, 135] width 9 height 7
radio input "true"
click at [356, 204] on span "Under HIPAA, practices are required to keep patient’s medical records for a per…" at bounding box center [319, 216] width 241 height 26
click at [668, 210] on label "False" at bounding box center [665, 213] width 82 height 27
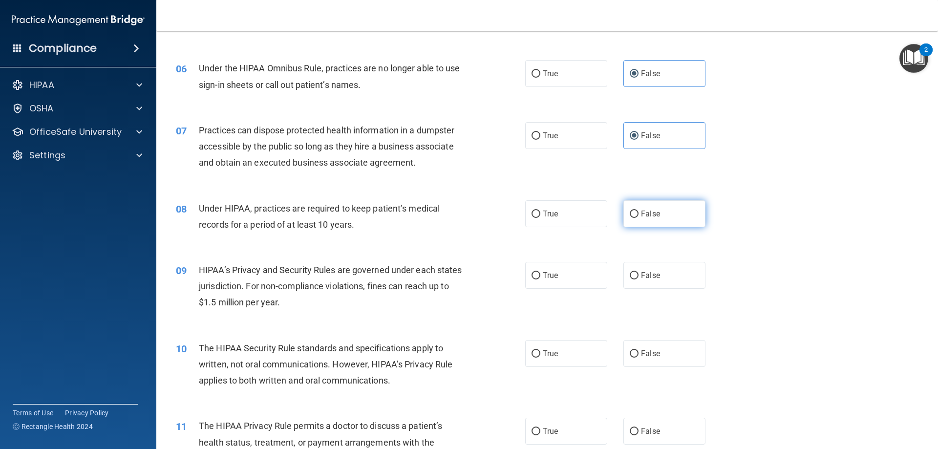
click at [639, 211] on input "False" at bounding box center [634, 214] width 9 height 7
radio input "true"
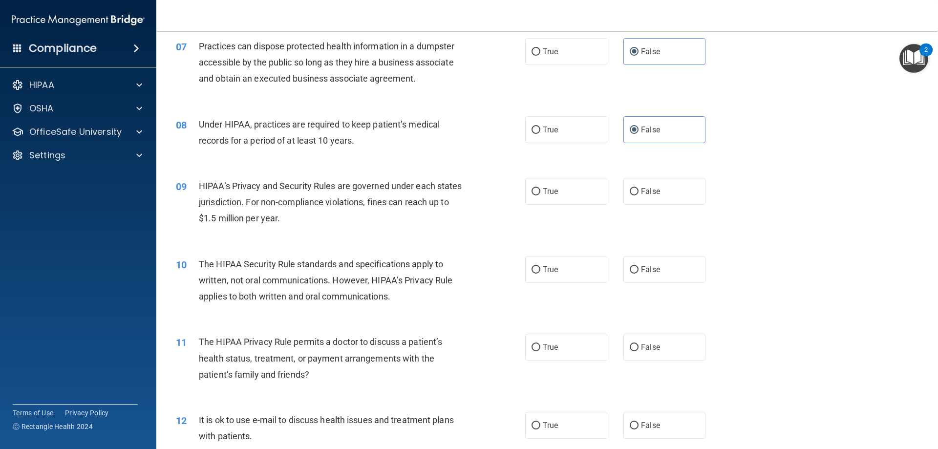
scroll to position [489, 0]
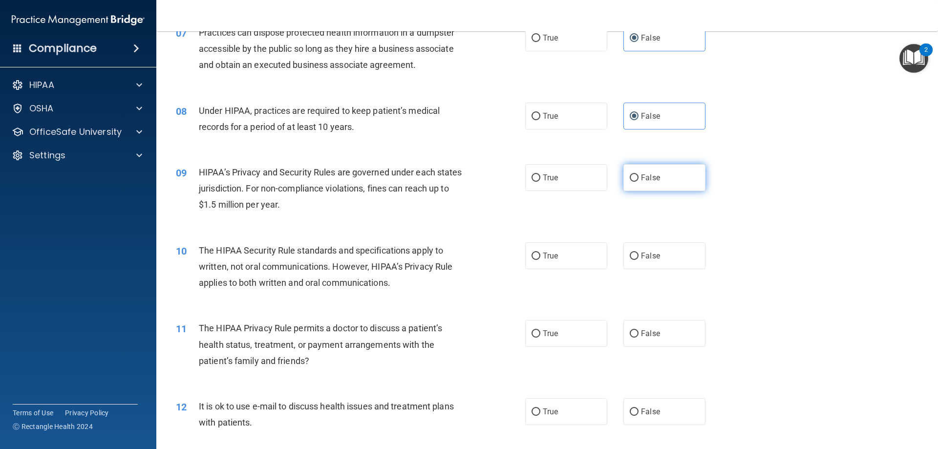
click at [678, 181] on label "False" at bounding box center [665, 177] width 82 height 27
click at [639, 181] on input "False" at bounding box center [634, 177] width 9 height 7
radio input "true"
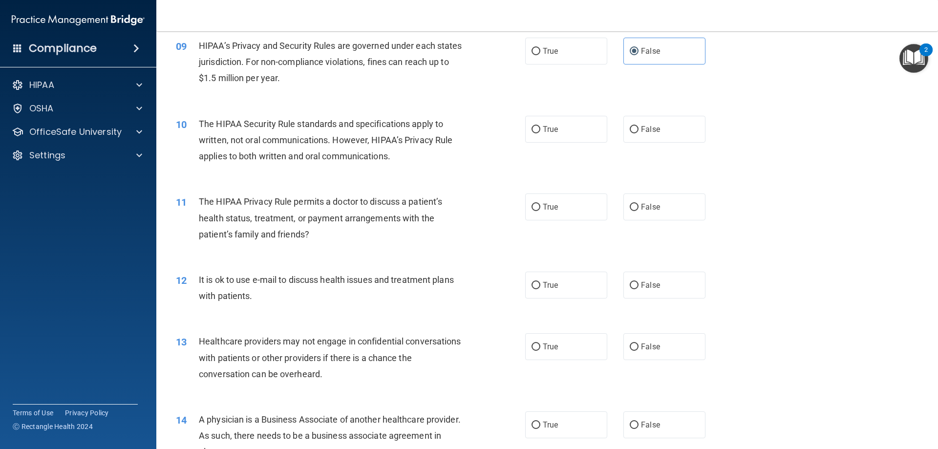
scroll to position [586, 0]
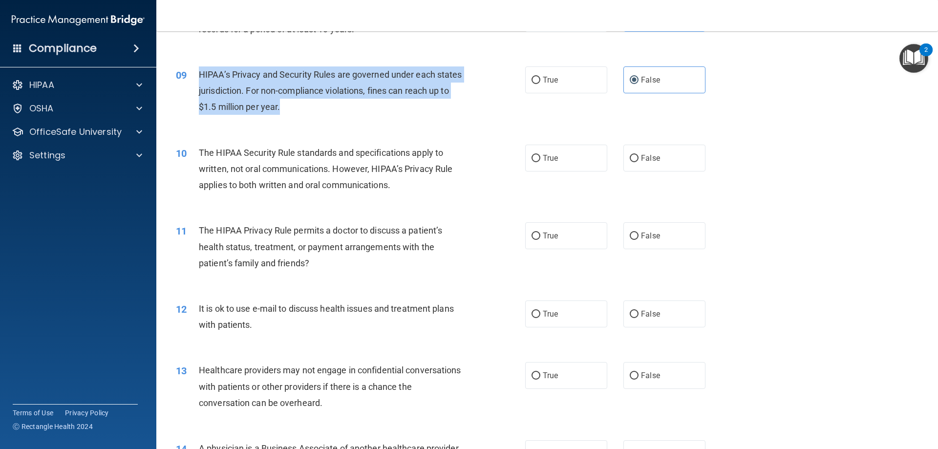
drag, startPoint x: 200, startPoint y: 73, endPoint x: 313, endPoint y: 111, distance: 119.2
click at [313, 111] on div "HIPAA’s Privacy and Security Rules are governed under each states jurisdiction.…" at bounding box center [335, 90] width 273 height 49
copy span "HIPAA’s Privacy and Security Rules are governed under each states jurisdiction.…"
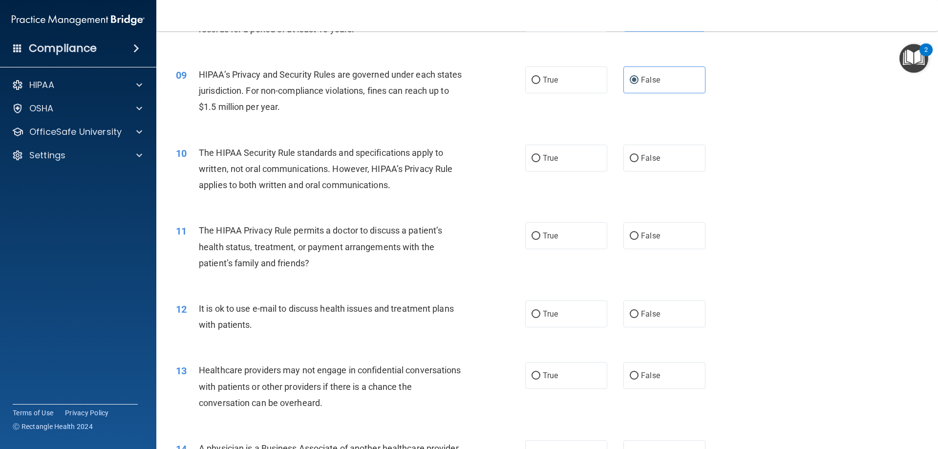
click at [808, 149] on div "10 The HIPAA Security Rule standards and specifications apply to written, not o…" at bounding box center [548, 171] width 758 height 78
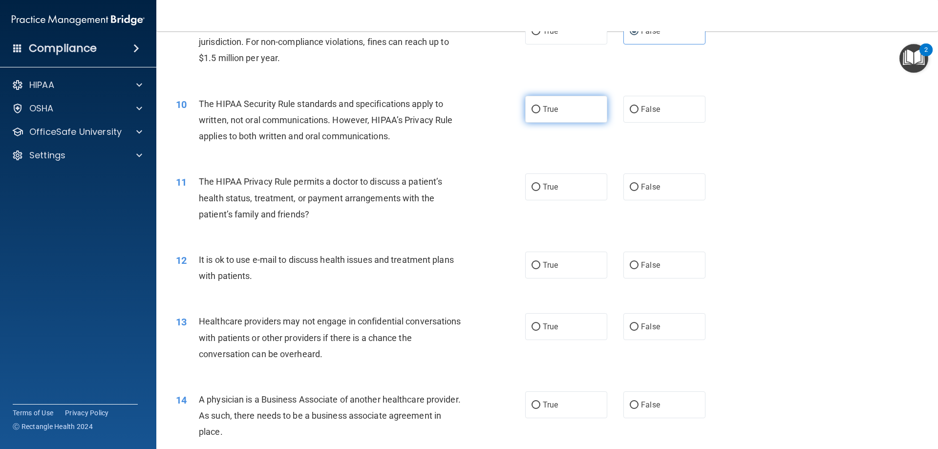
click at [569, 114] on label "True" at bounding box center [566, 109] width 82 height 27
click at [541, 113] on input "True" at bounding box center [536, 109] width 9 height 7
radio input "true"
click at [569, 153] on div "10 The HIPAA Security Rule standards and specifications apply to written, not o…" at bounding box center [548, 123] width 758 height 78
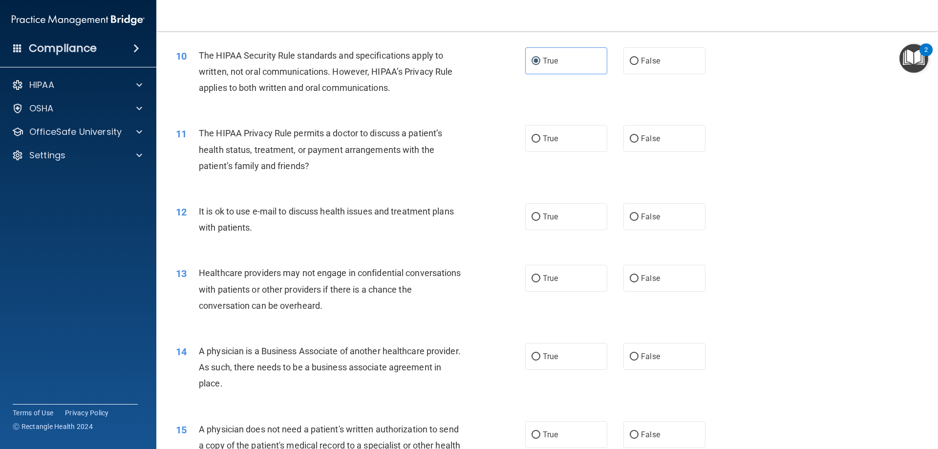
scroll to position [684, 0]
drag, startPoint x: 583, startPoint y: 144, endPoint x: 568, endPoint y: 147, distance: 15.1
click at [583, 144] on label "True" at bounding box center [566, 138] width 82 height 27
click at [541, 142] on input "True" at bounding box center [536, 138] width 9 height 7
radio input "true"
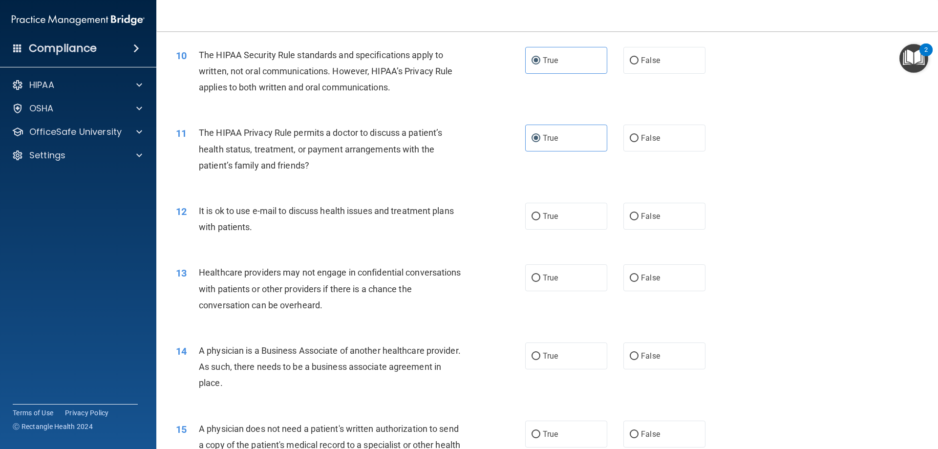
click at [447, 170] on div "The HIPAA Privacy Rule permits a doctor to discuss a patient’s health status, t…" at bounding box center [335, 149] width 273 height 49
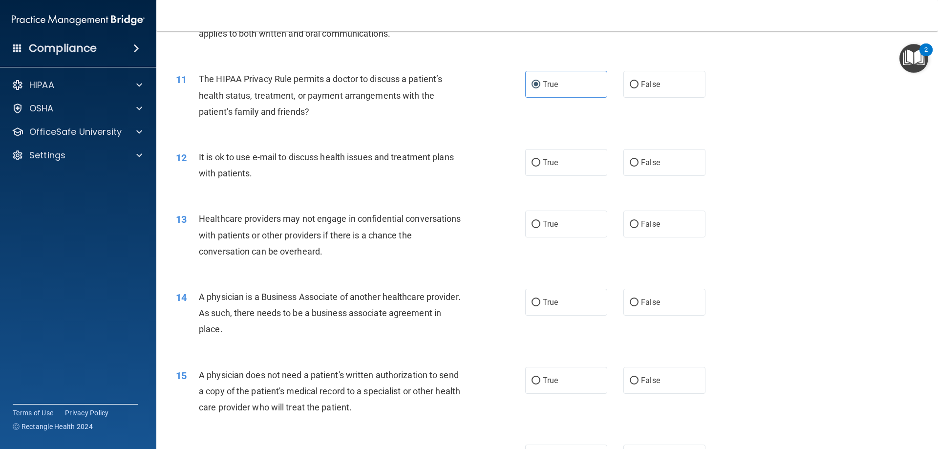
scroll to position [782, 0]
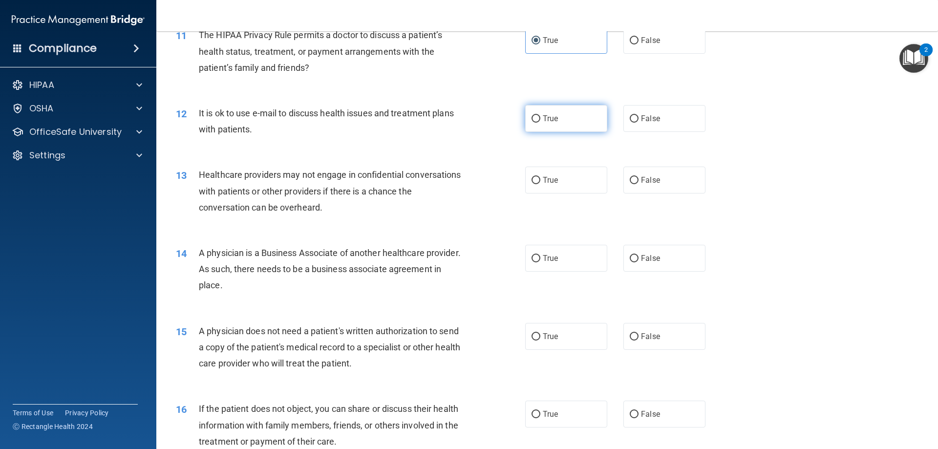
click at [556, 110] on label "True" at bounding box center [566, 118] width 82 height 27
click at [541, 115] on input "True" at bounding box center [536, 118] width 9 height 7
radio input "true"
click at [429, 169] on div "Healthcare providers may not engage in confidential conversations with patients…" at bounding box center [335, 191] width 273 height 49
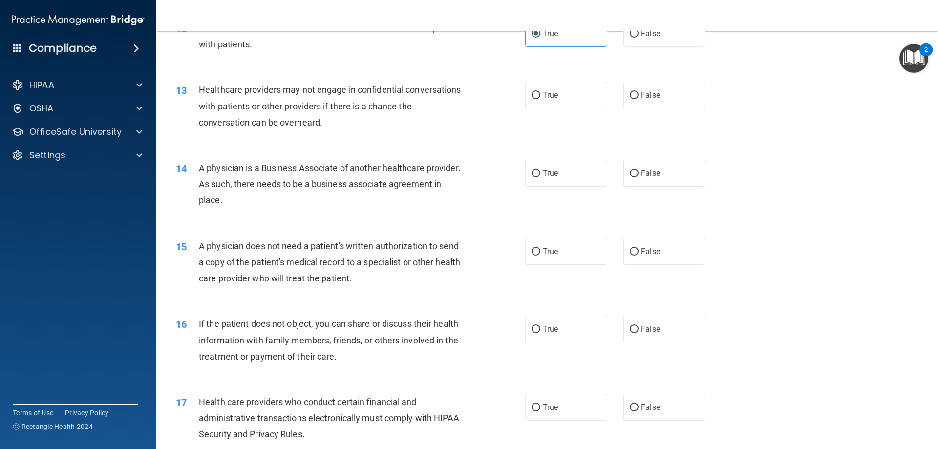
scroll to position [880, 0]
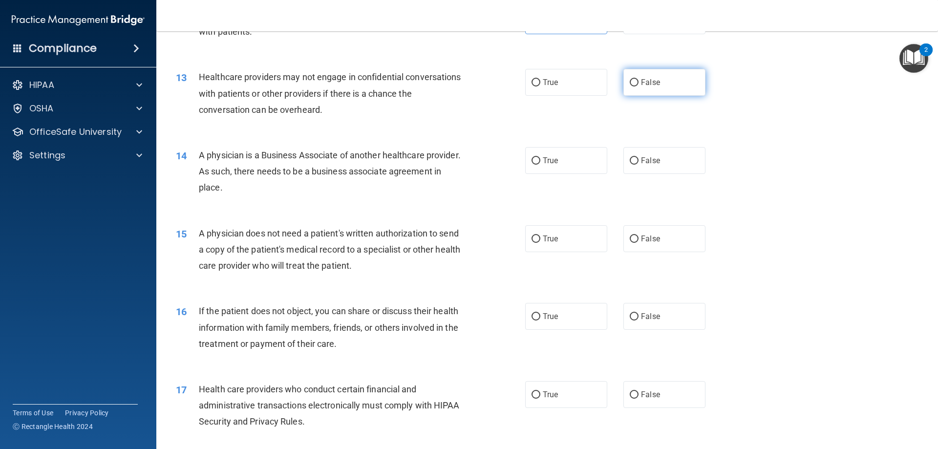
click at [666, 82] on label "False" at bounding box center [665, 82] width 82 height 27
click at [639, 82] on input "False" at bounding box center [634, 82] width 9 height 7
radio input "true"
click at [303, 166] on span "A physician is a Business Associate of another healthcare provider. As such, th…" at bounding box center [330, 171] width 262 height 43
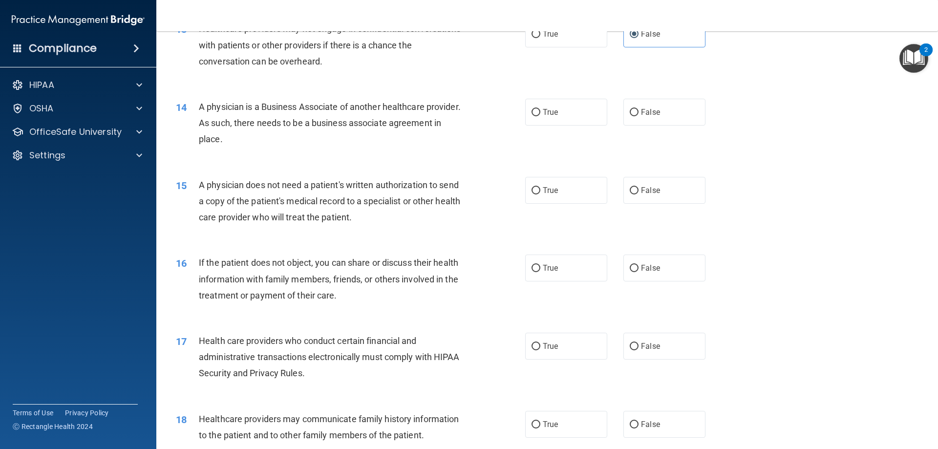
scroll to position [929, 0]
click at [638, 119] on label "False" at bounding box center [665, 111] width 82 height 27
click at [638, 116] on input "False" at bounding box center [634, 112] width 9 height 7
radio input "true"
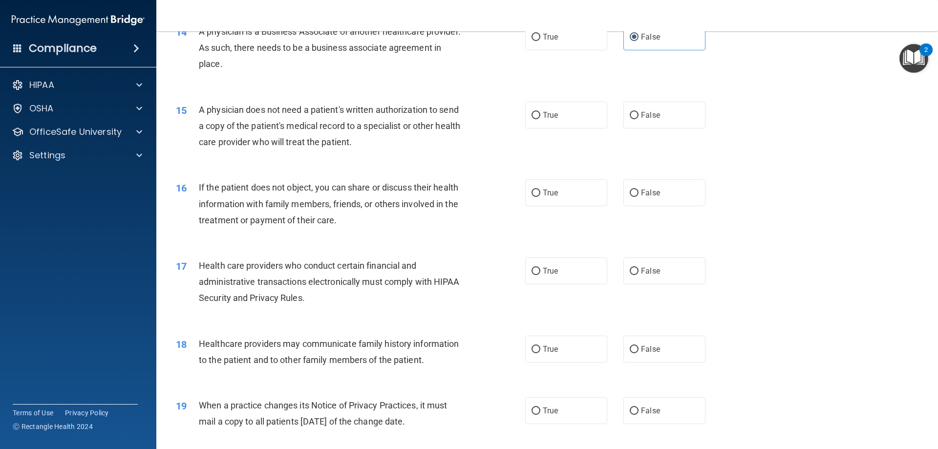
scroll to position [1026, 0]
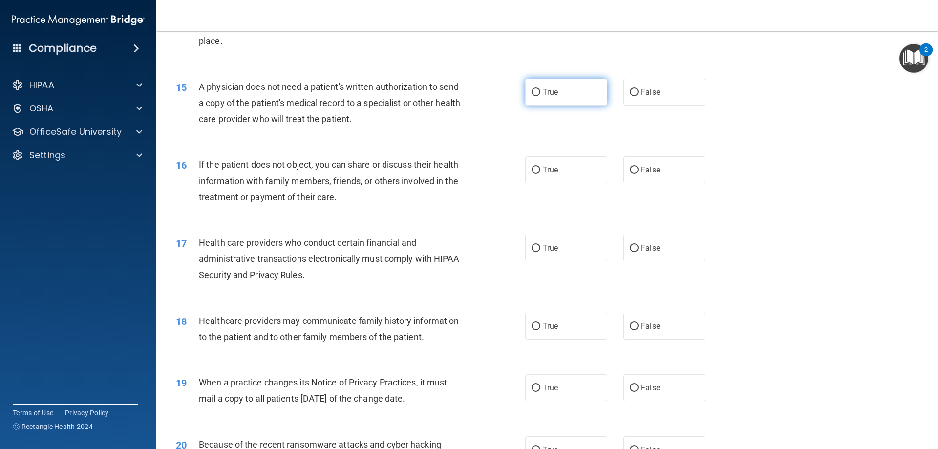
click at [570, 98] on label "True" at bounding box center [566, 92] width 82 height 27
click at [541, 96] on input "True" at bounding box center [536, 92] width 9 height 7
radio input "true"
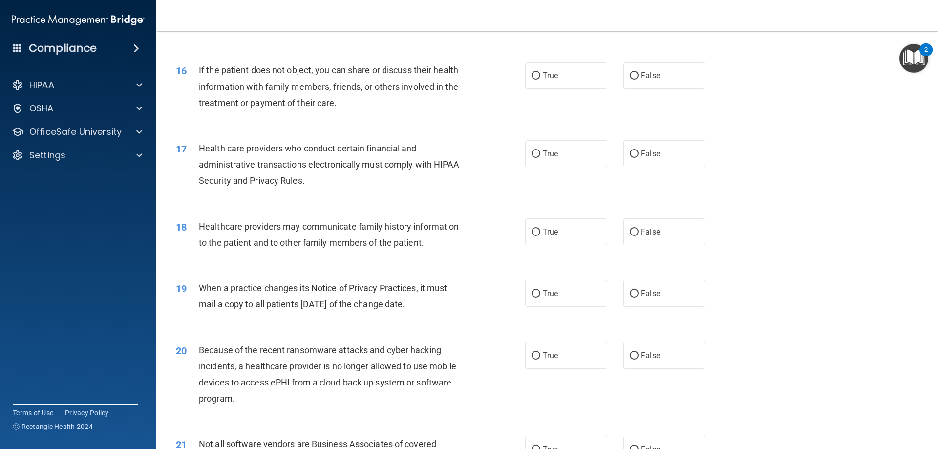
scroll to position [1124, 0]
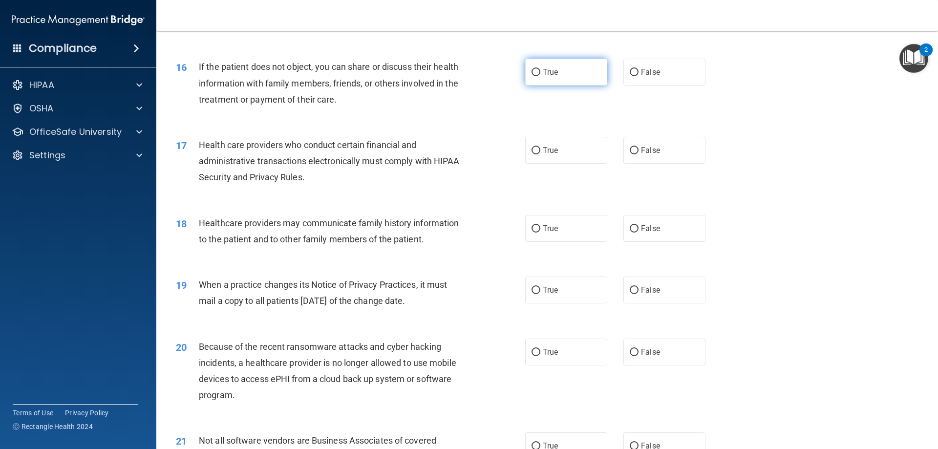
click at [566, 68] on label "True" at bounding box center [566, 72] width 82 height 27
click at [541, 69] on input "True" at bounding box center [536, 72] width 9 height 7
radio input "true"
click at [401, 130] on div "17 Health care providers who conduct certain financial and administrative trans…" at bounding box center [548, 164] width 758 height 78
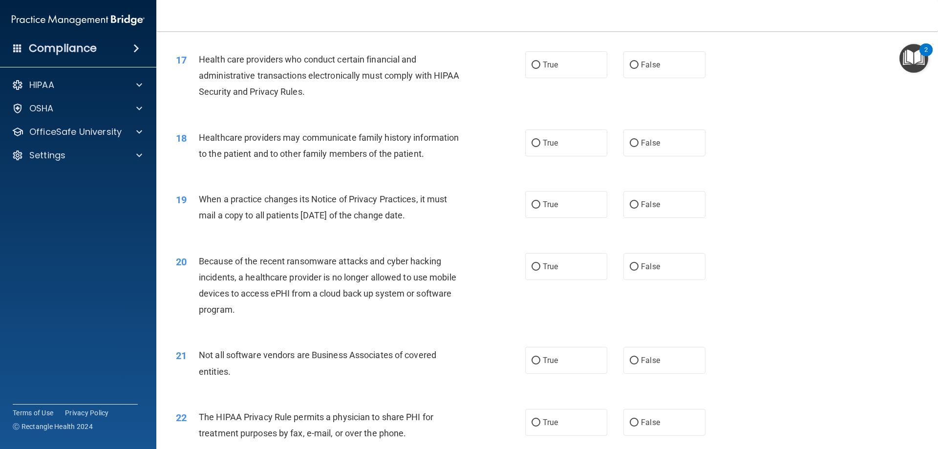
scroll to position [1222, 0]
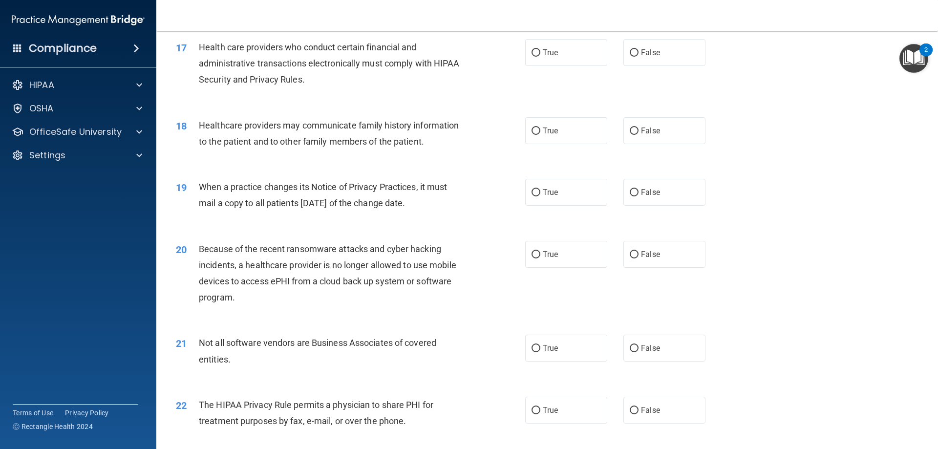
drag, startPoint x: 546, startPoint y: 54, endPoint x: 417, endPoint y: 108, distance: 140.2
click at [545, 54] on span "True" at bounding box center [550, 52] width 15 height 9
click at [541, 54] on input "True" at bounding box center [536, 52] width 9 height 7
radio input "true"
click at [361, 144] on span "Healthcare providers may communicate family history information to the patient …" at bounding box center [329, 133] width 260 height 26
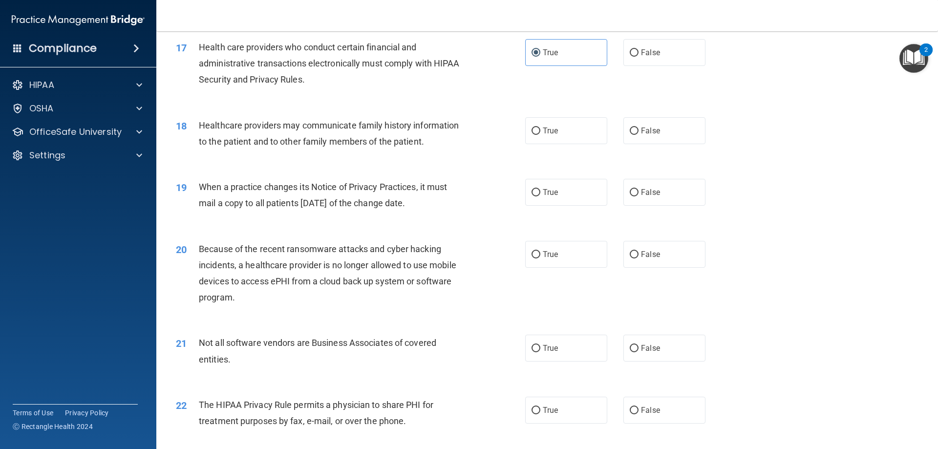
scroll to position [1271, 0]
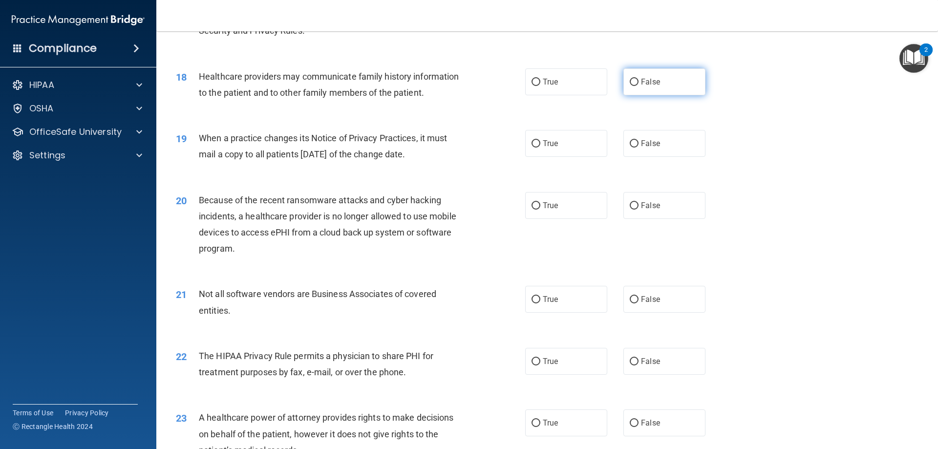
click at [672, 90] on label "False" at bounding box center [665, 81] width 82 height 27
click at [639, 86] on input "False" at bounding box center [634, 82] width 9 height 7
radio input "true"
drag, startPoint x: 437, startPoint y: 154, endPoint x: 198, endPoint y: 136, distance: 239.6
click at [198, 136] on div "19 When a practice changes its Notice of Privacy Practices, it must mail a copy…" at bounding box center [350, 148] width 379 height 37
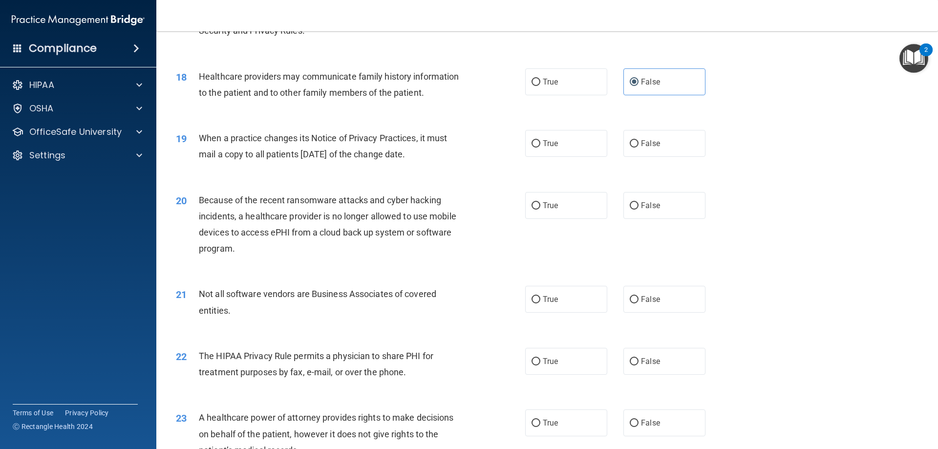
copy div "When a practice changes its Notice of Privacy Practices, it must mail a copy to…"
click at [425, 195] on span "Because of the recent ransomware attacks and cyber hacking incidents, a healthc…" at bounding box center [328, 224] width 258 height 59
click at [559, 145] on label "True" at bounding box center [566, 143] width 82 height 27
click at [541, 145] on input "True" at bounding box center [536, 143] width 9 height 7
radio input "true"
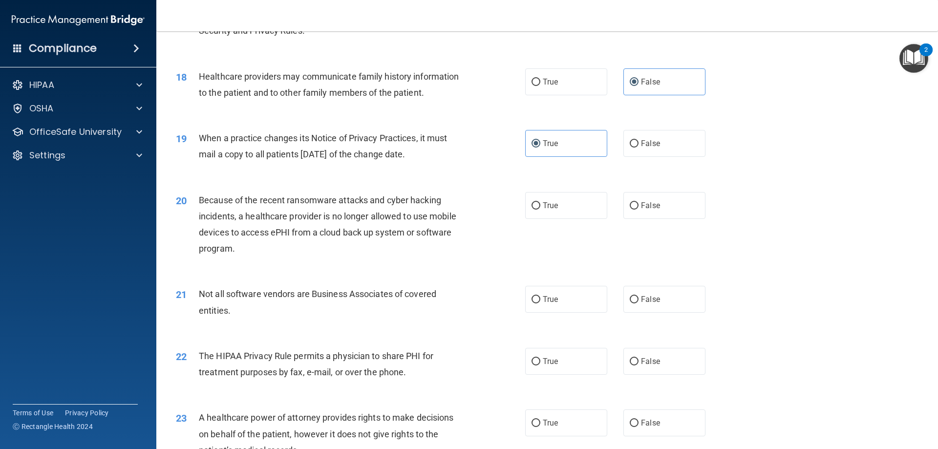
scroll to position [1320, 0]
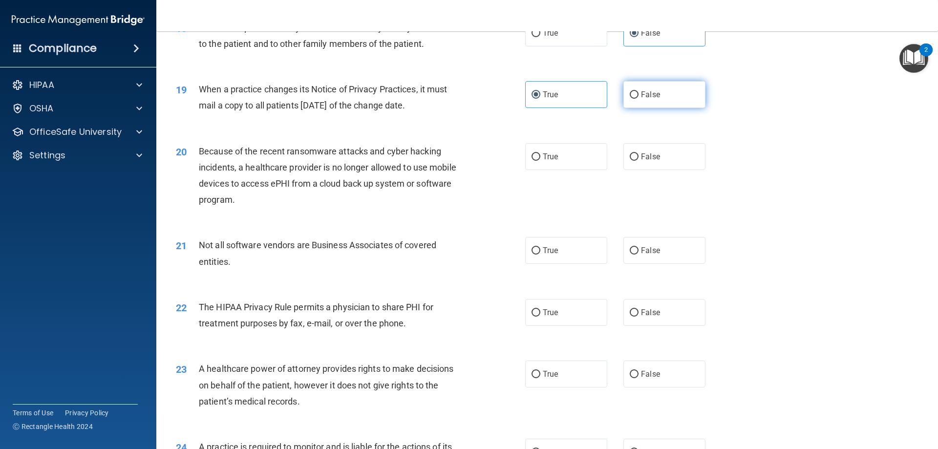
click at [663, 91] on label "False" at bounding box center [665, 94] width 82 height 27
click at [639, 91] on input "False" at bounding box center [634, 94] width 9 height 7
radio input "true"
radio input "false"
click at [766, 106] on div "19 When a practice changes its Notice of Privacy Practices, it must mail a copy…" at bounding box center [548, 100] width 758 height 62
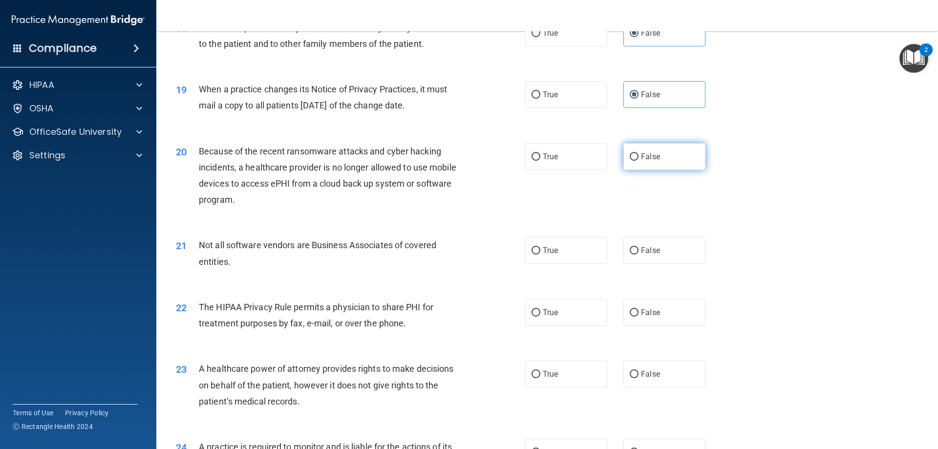
click at [635, 158] on label "False" at bounding box center [665, 156] width 82 height 27
click at [635, 158] on input "False" at bounding box center [634, 156] width 9 height 7
radio input "true"
click at [427, 224] on div "20 Because of the recent ransomware attacks and cyber hacking incidents, a heal…" at bounding box center [548, 178] width 758 height 94
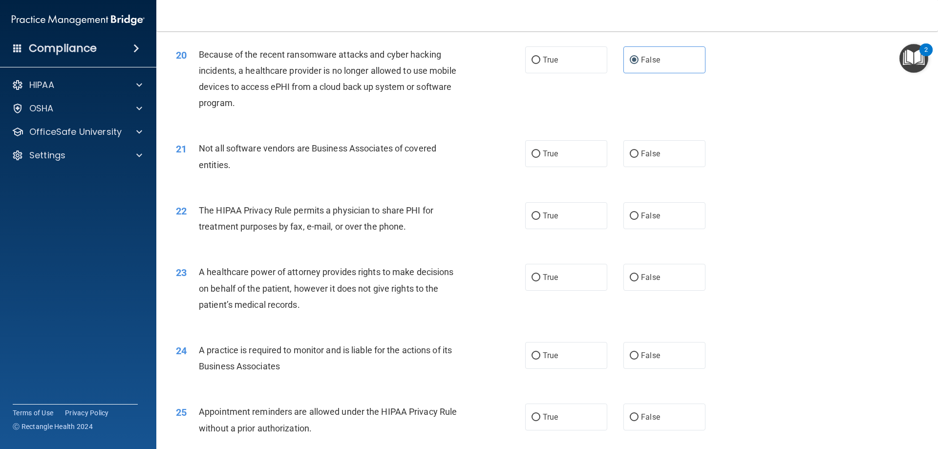
scroll to position [1417, 0]
click at [538, 145] on label "True" at bounding box center [566, 152] width 82 height 27
click at [538, 150] on input "True" at bounding box center [536, 153] width 9 height 7
radio input "true"
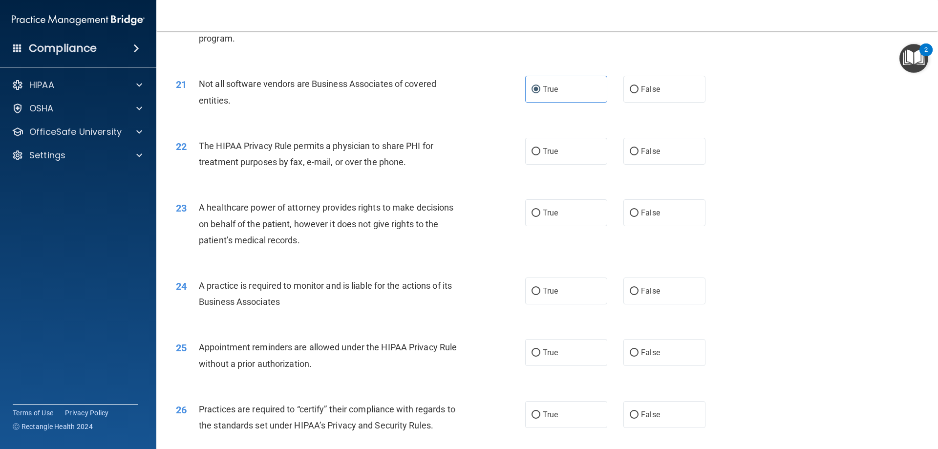
scroll to position [1515, 0]
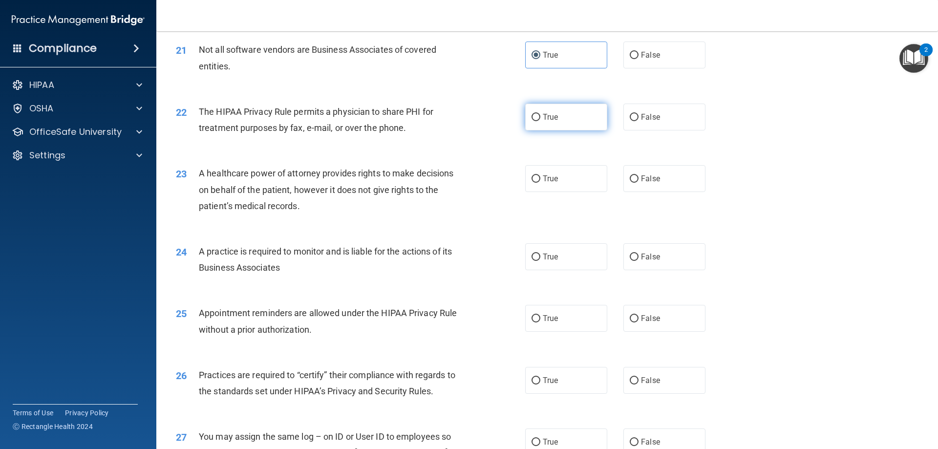
click at [550, 121] on span "True" at bounding box center [550, 116] width 15 height 9
click at [541, 121] on input "True" at bounding box center [536, 117] width 9 height 7
radio input "true"
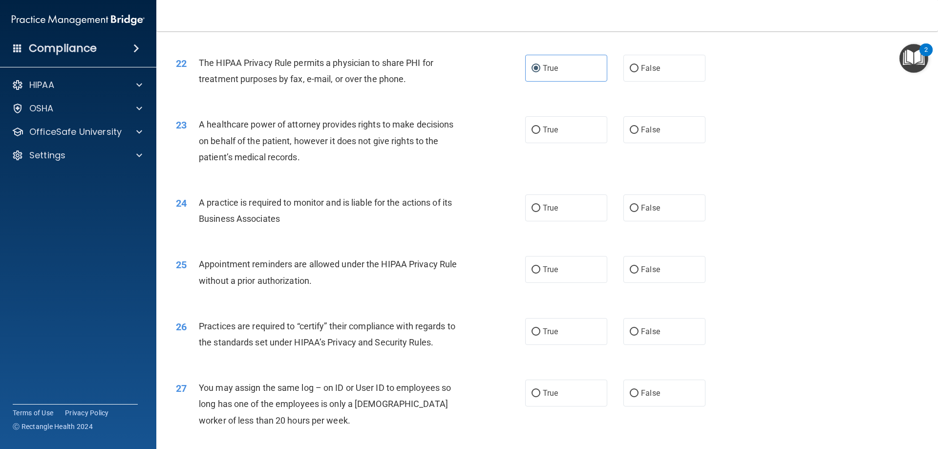
scroll to position [1613, 0]
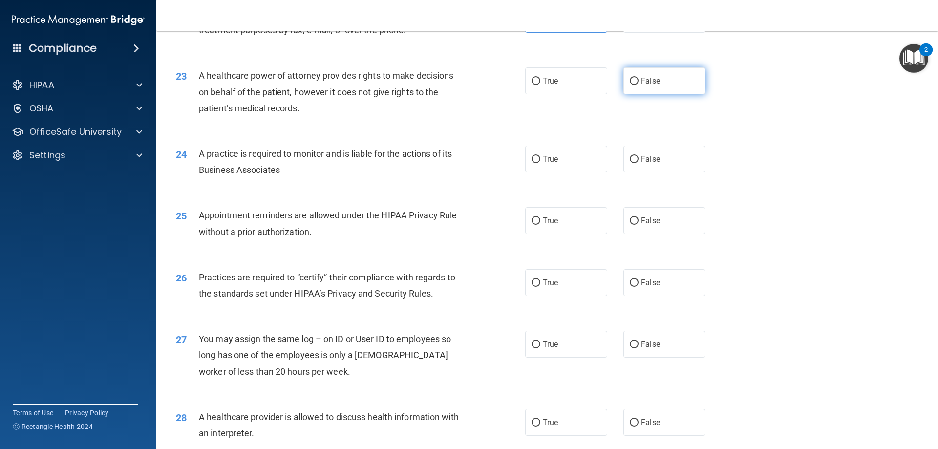
click at [656, 88] on label "False" at bounding box center [665, 80] width 82 height 27
click at [639, 85] on input "False" at bounding box center [634, 81] width 9 height 7
radio input "true"
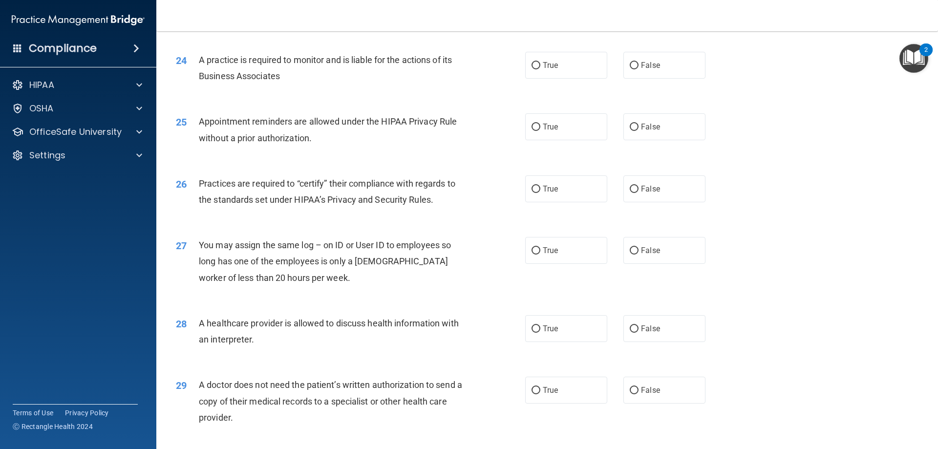
scroll to position [1711, 0]
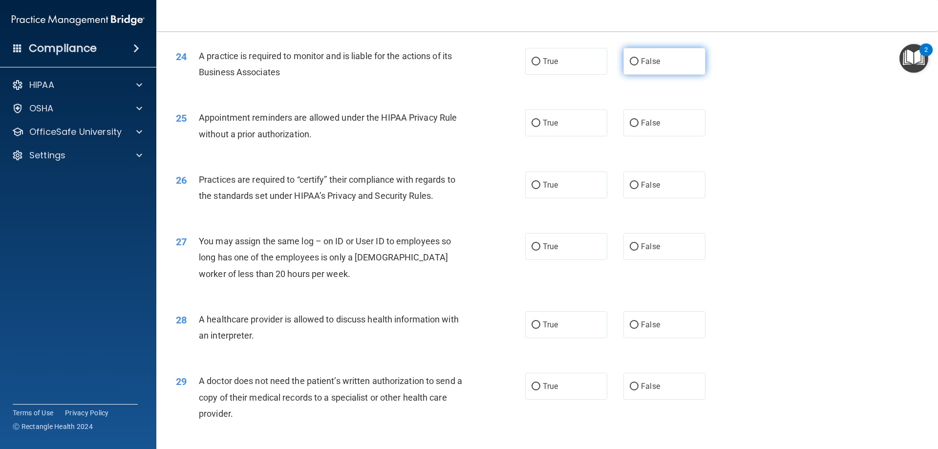
click at [653, 58] on span "False" at bounding box center [650, 61] width 19 height 9
click at [639, 58] on input "False" at bounding box center [634, 61] width 9 height 7
radio input "true"
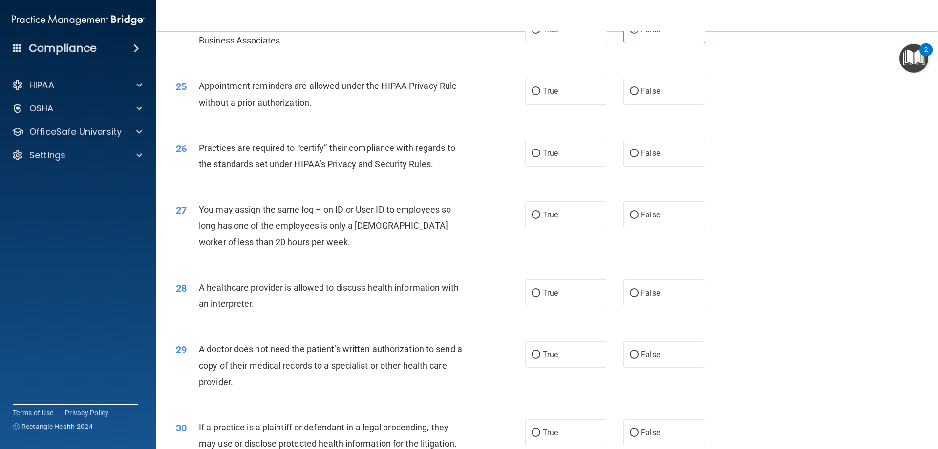
scroll to position [1759, 0]
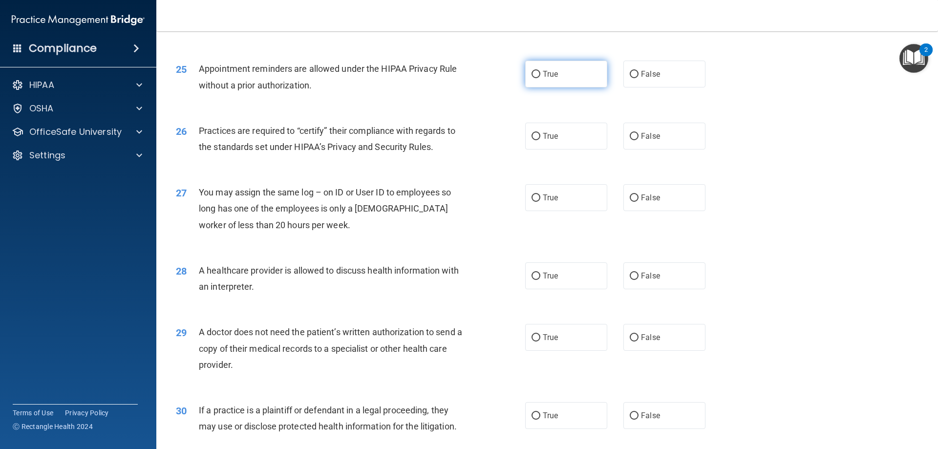
click at [546, 65] on label "True" at bounding box center [566, 74] width 82 height 27
click at [541, 71] on input "True" at bounding box center [536, 74] width 9 height 7
radio input "true"
click at [673, 144] on label "False" at bounding box center [665, 136] width 82 height 27
click at [639, 140] on input "False" at bounding box center [634, 136] width 9 height 7
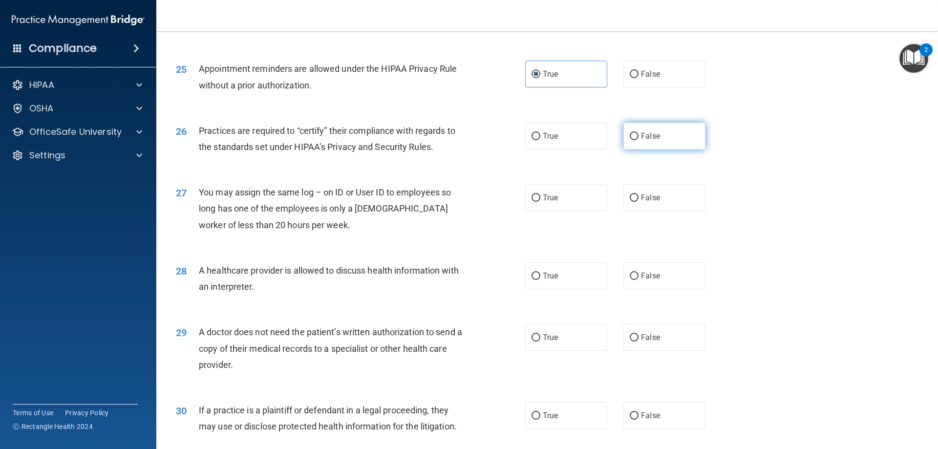
radio input "true"
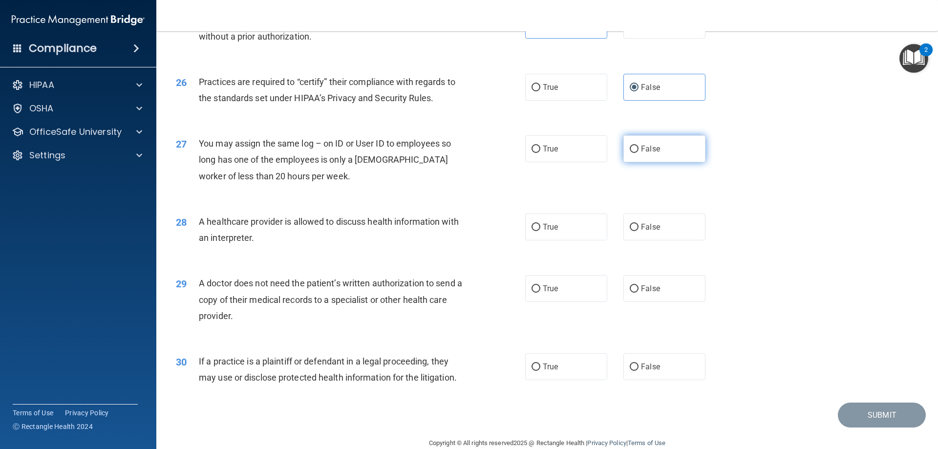
click at [695, 147] on label "False" at bounding box center [665, 148] width 82 height 27
click at [639, 147] on input "False" at bounding box center [634, 149] width 9 height 7
radio input "true"
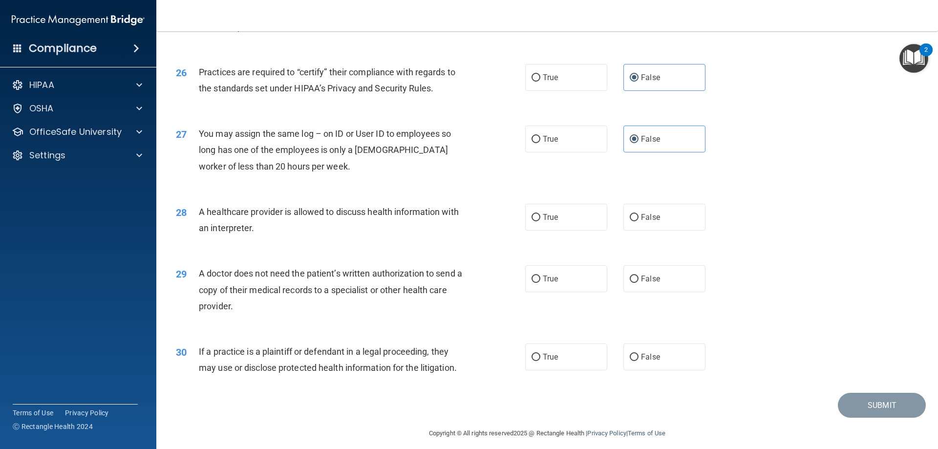
scroll to position [1826, 0]
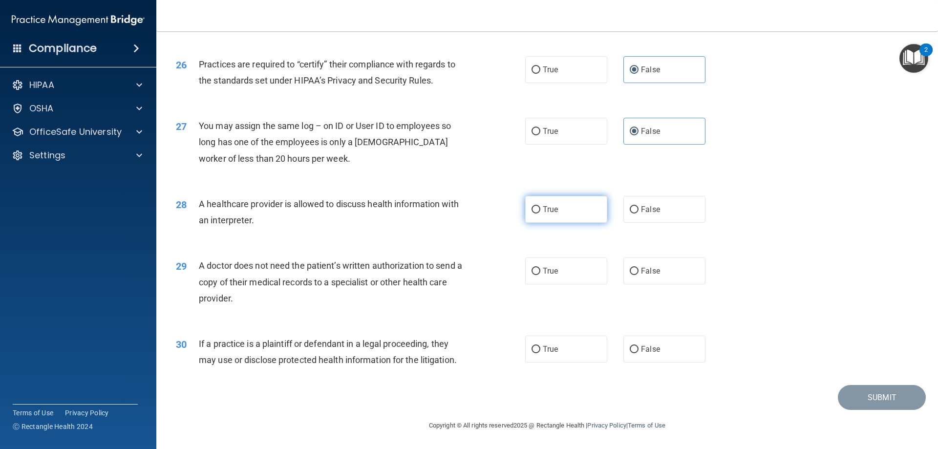
click at [581, 205] on label "True" at bounding box center [566, 209] width 82 height 27
click at [541, 206] on input "True" at bounding box center [536, 209] width 9 height 7
radio input "true"
click at [539, 272] on label "True" at bounding box center [566, 271] width 82 height 27
click at [539, 272] on input "True" at bounding box center [536, 271] width 9 height 7
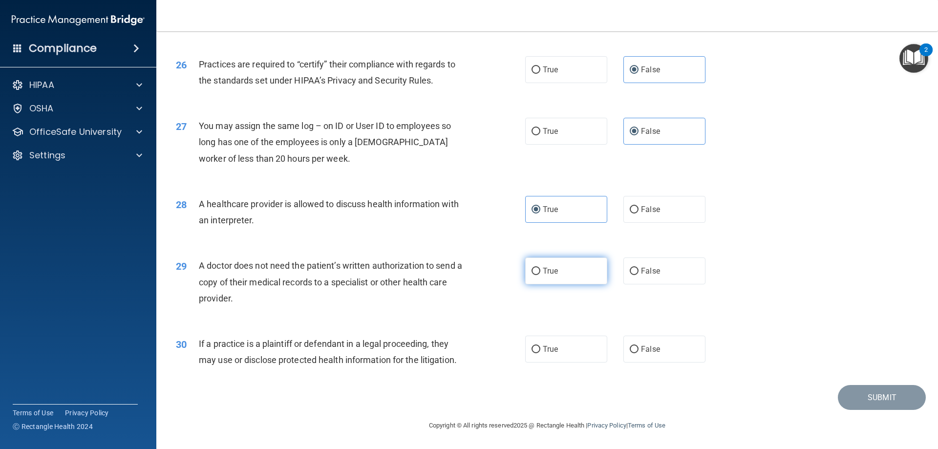
radio input "true"
click at [456, 288] on div "A doctor does not need the patient’s written authorization to send a copy of th…" at bounding box center [335, 282] width 273 height 49
click at [539, 351] on label "True" at bounding box center [566, 349] width 82 height 27
click at [539, 351] on input "True" at bounding box center [536, 349] width 9 height 7
radio input "true"
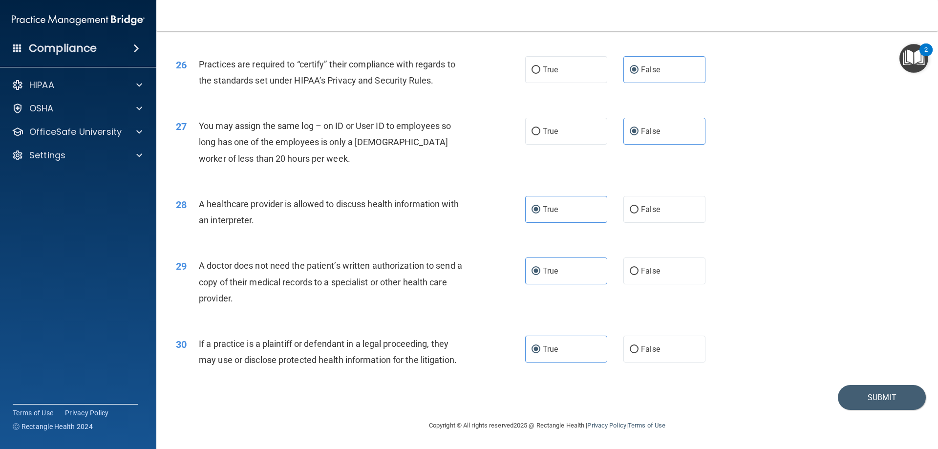
click at [795, 267] on div "29 A doctor does not need the patient’s written authorization to send a copy of…" at bounding box center [548, 284] width 758 height 78
drag, startPoint x: 200, startPoint y: 264, endPoint x: 235, endPoint y: 297, distance: 48.0
click at [235, 297] on div "A doctor does not need the patient’s written authorization to send a copy of th…" at bounding box center [335, 282] width 273 height 49
click at [253, 297] on div "A doctor does not need the patient’s written authorization to send a copy of th…" at bounding box center [335, 282] width 273 height 49
click at [886, 396] on button "Submit" at bounding box center [882, 397] width 88 height 25
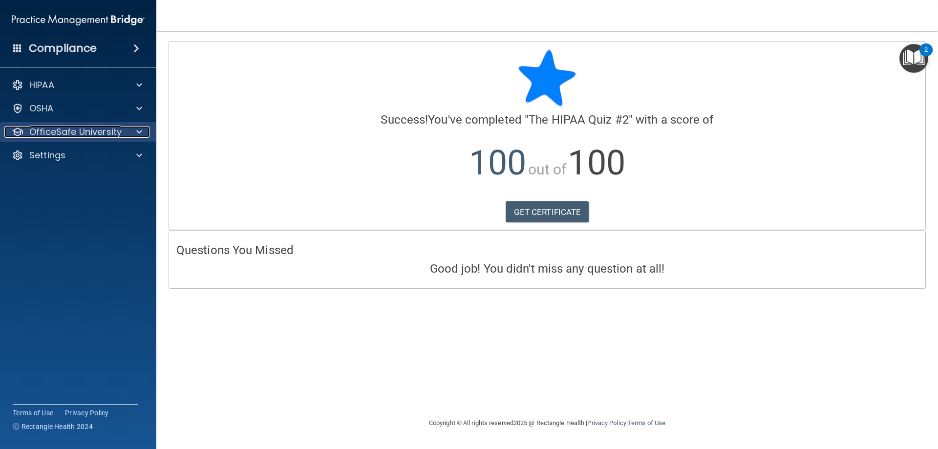
click at [139, 130] on span at bounding box center [139, 132] width 6 height 12
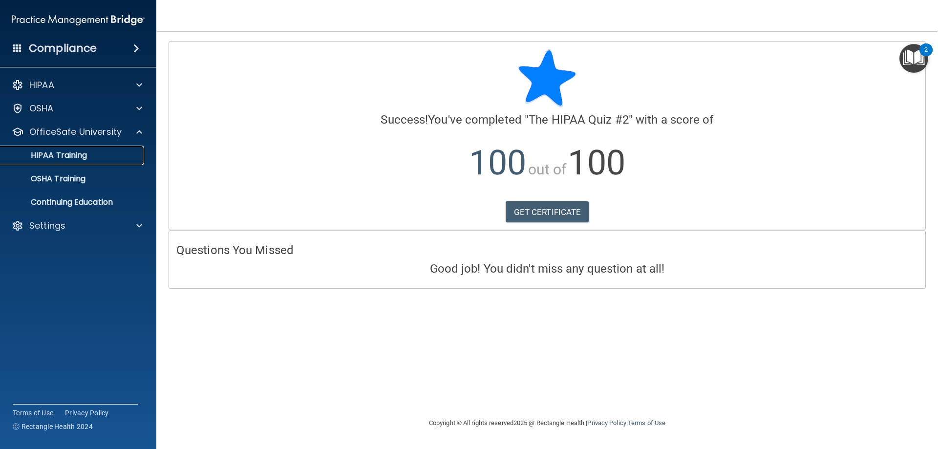
click at [66, 149] on link "HIPAA Training" at bounding box center [67, 156] width 154 height 20
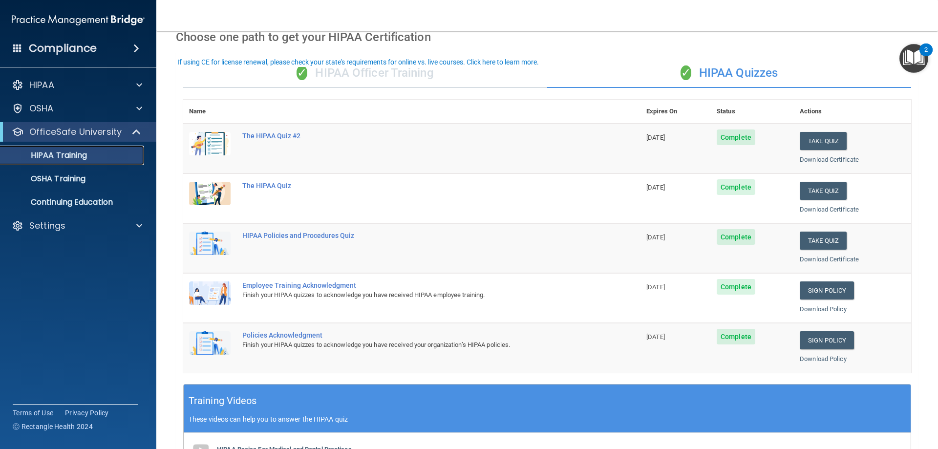
scroll to position [49, 0]
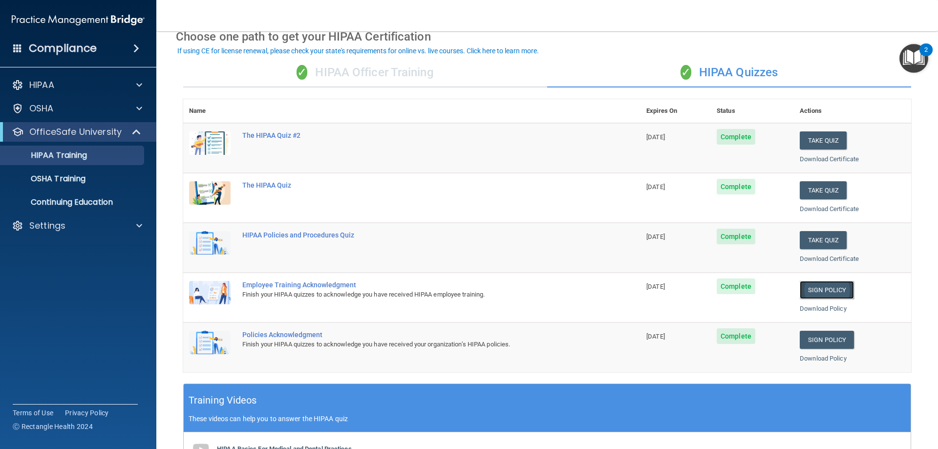
click at [821, 283] on link "Sign Policy" at bounding box center [827, 290] width 54 height 18
click at [824, 341] on link "Sign Policy" at bounding box center [827, 340] width 54 height 18
click at [822, 291] on link "Sign Policy" at bounding box center [827, 290] width 54 height 18
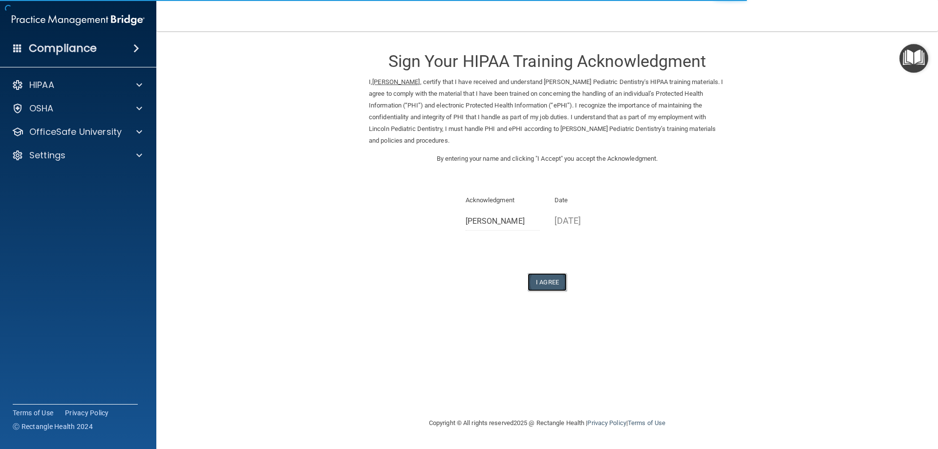
click at [551, 286] on button "I Agree" at bounding box center [547, 282] width 39 height 18
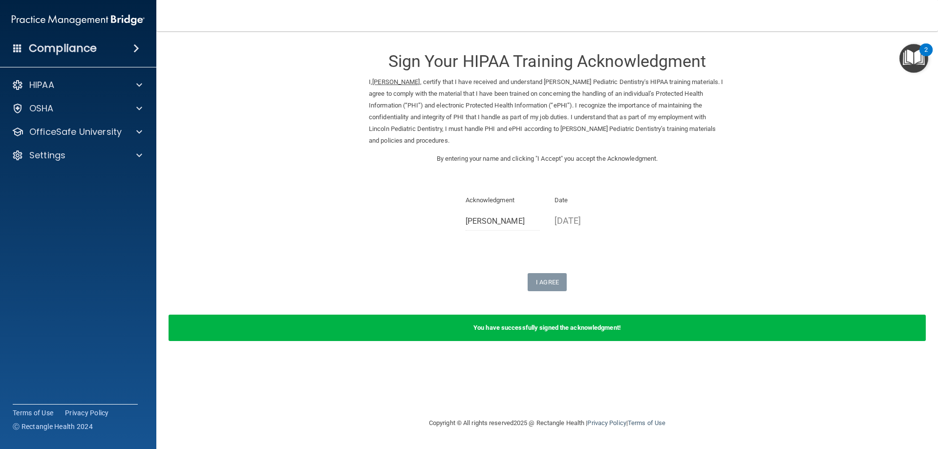
click at [583, 220] on p "09/22/2025" at bounding box center [592, 221] width 75 height 16
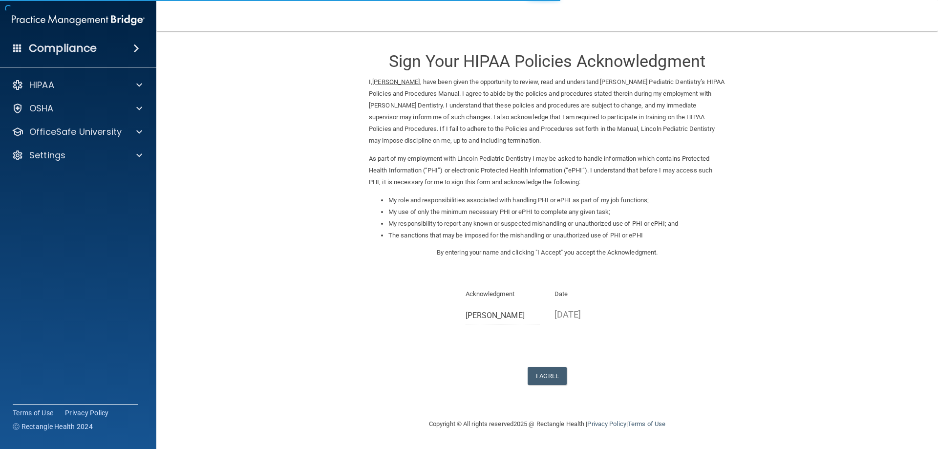
click at [586, 313] on p "[DATE]" at bounding box center [592, 314] width 75 height 16
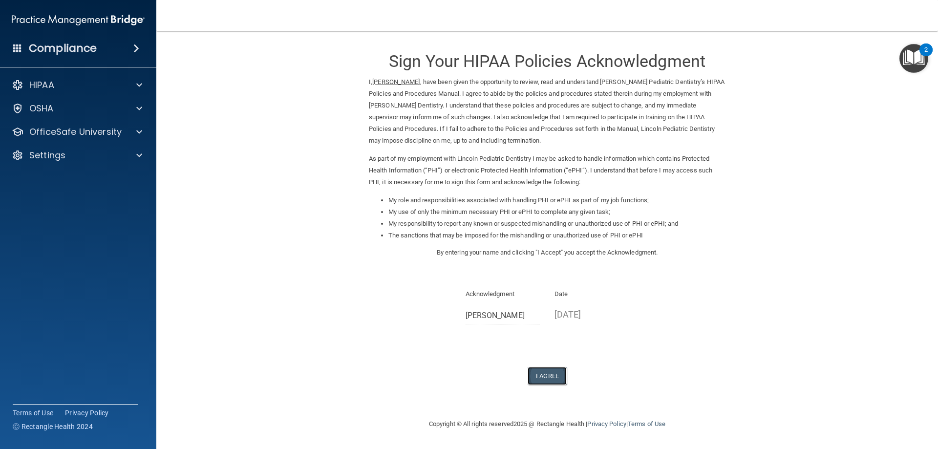
click at [550, 376] on button "I Agree" at bounding box center [547, 376] width 39 height 18
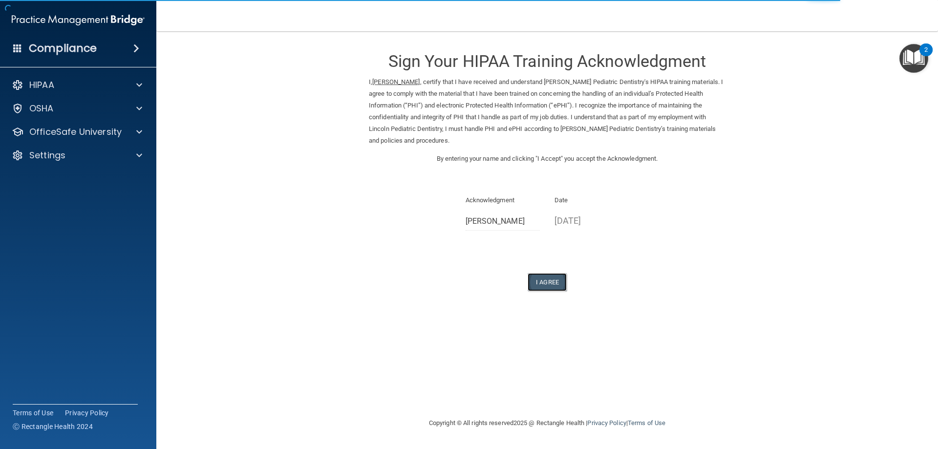
click at [538, 282] on button "I Agree" at bounding box center [547, 282] width 39 height 18
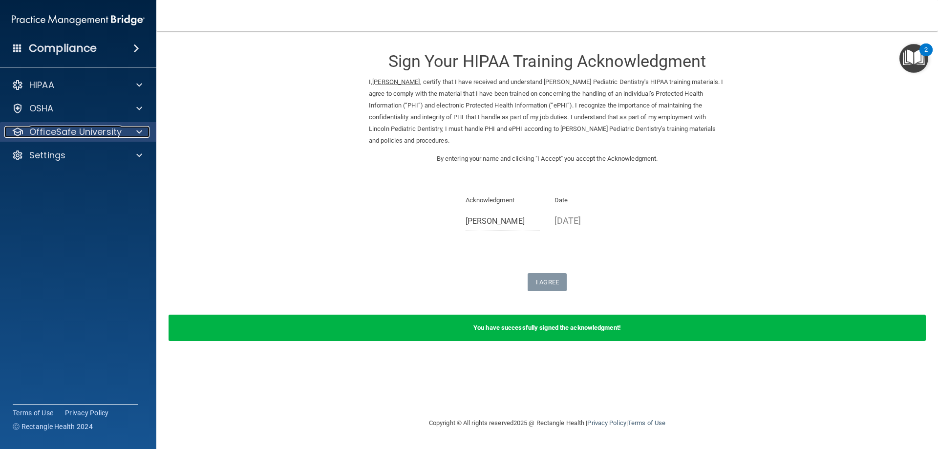
click at [79, 130] on p "OfficeSafe University" at bounding box center [75, 132] width 92 height 12
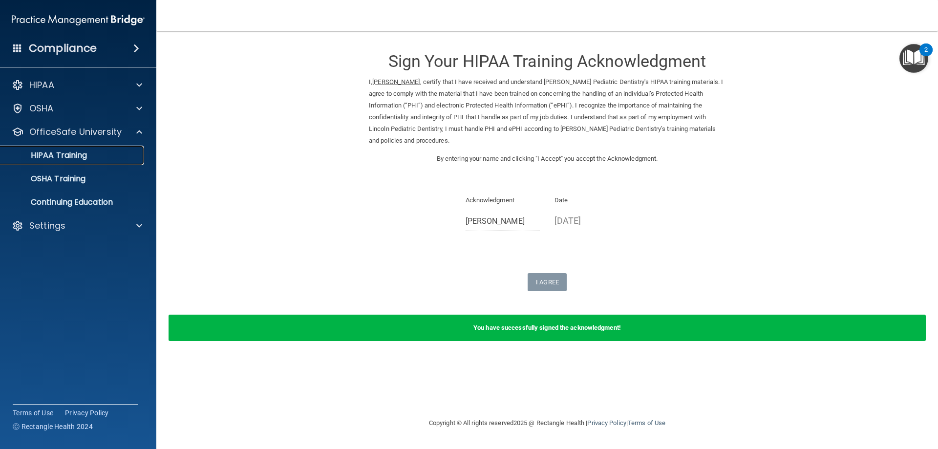
click at [65, 152] on p "HIPAA Training" at bounding box center [46, 156] width 81 height 10
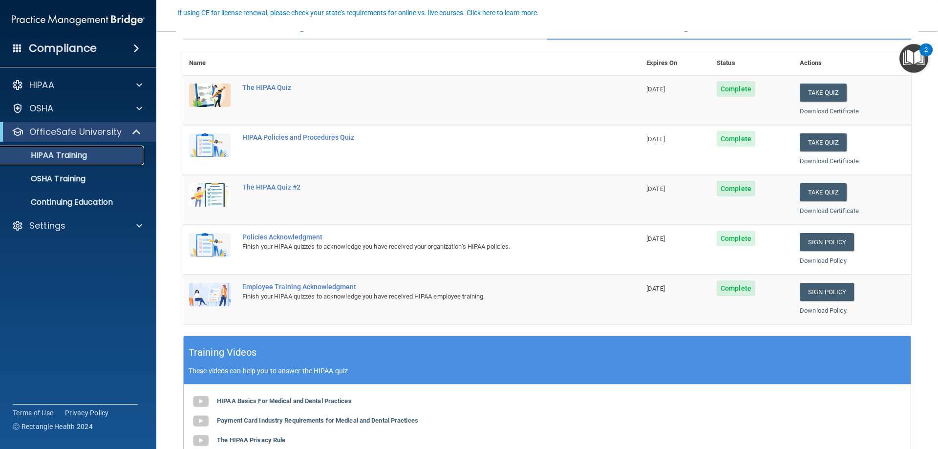
scroll to position [98, 0]
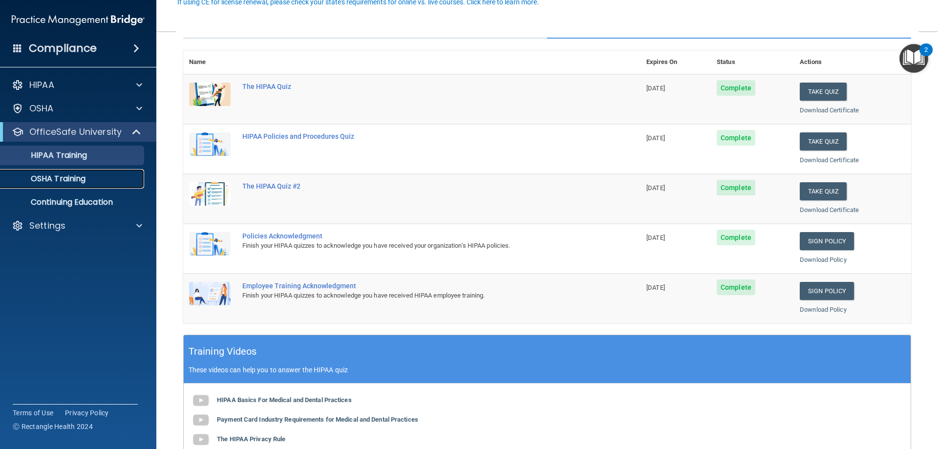
click at [56, 182] on p "OSHA Training" at bounding box center [45, 179] width 79 height 10
